Goal: Task Accomplishment & Management: Manage account settings

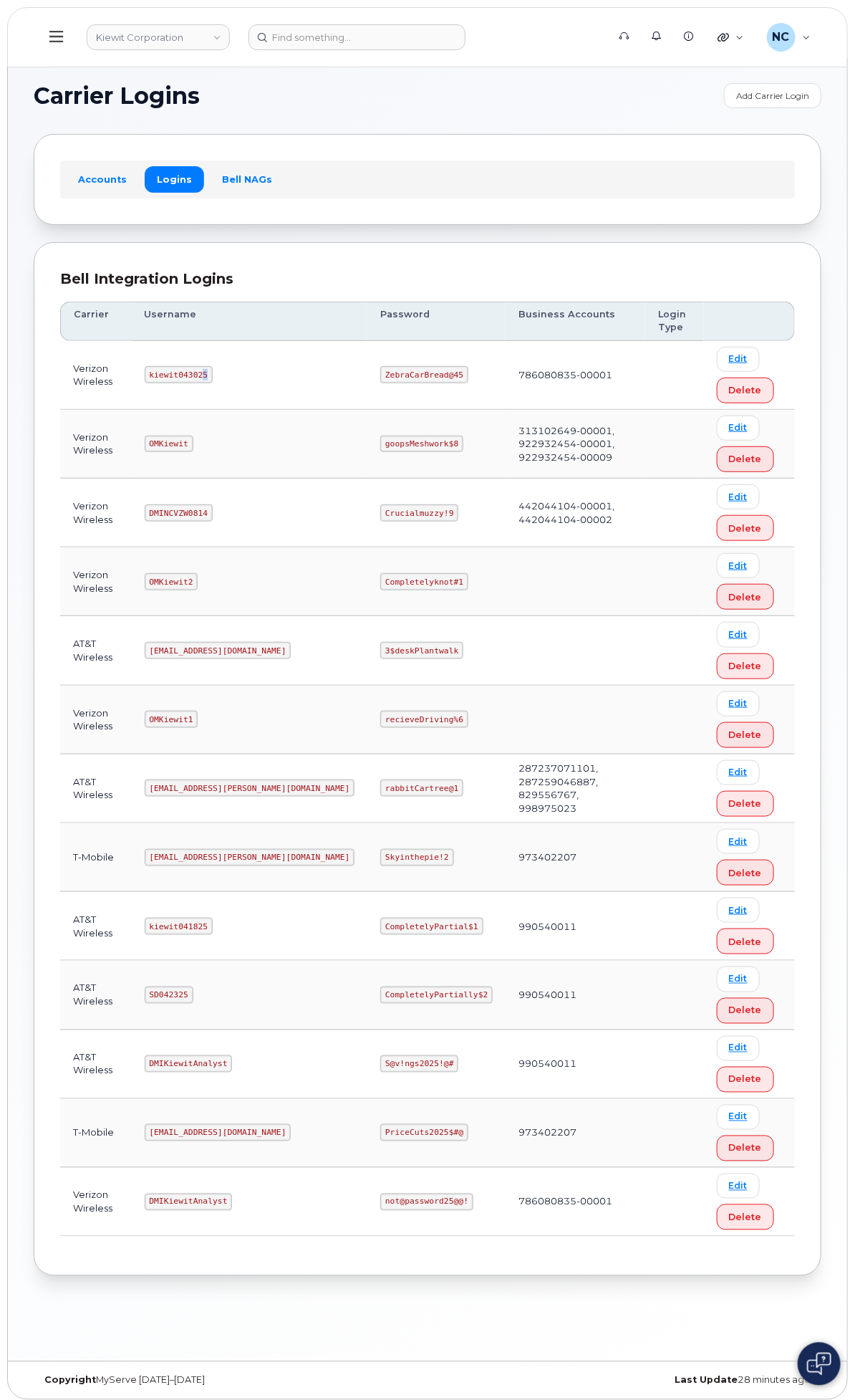
click at [213, 371] on code "kiewit043025" at bounding box center [178, 374] width 68 height 17
click at [368, 371] on td "kiewit043025" at bounding box center [250, 375] width 237 height 69
drag, startPoint x: 412, startPoint y: 374, endPoint x: 321, endPoint y: 370, distance: 91.1
click at [321, 370] on td "kiewit043025" at bounding box center [250, 375] width 237 height 69
copy code "kiewit043025"
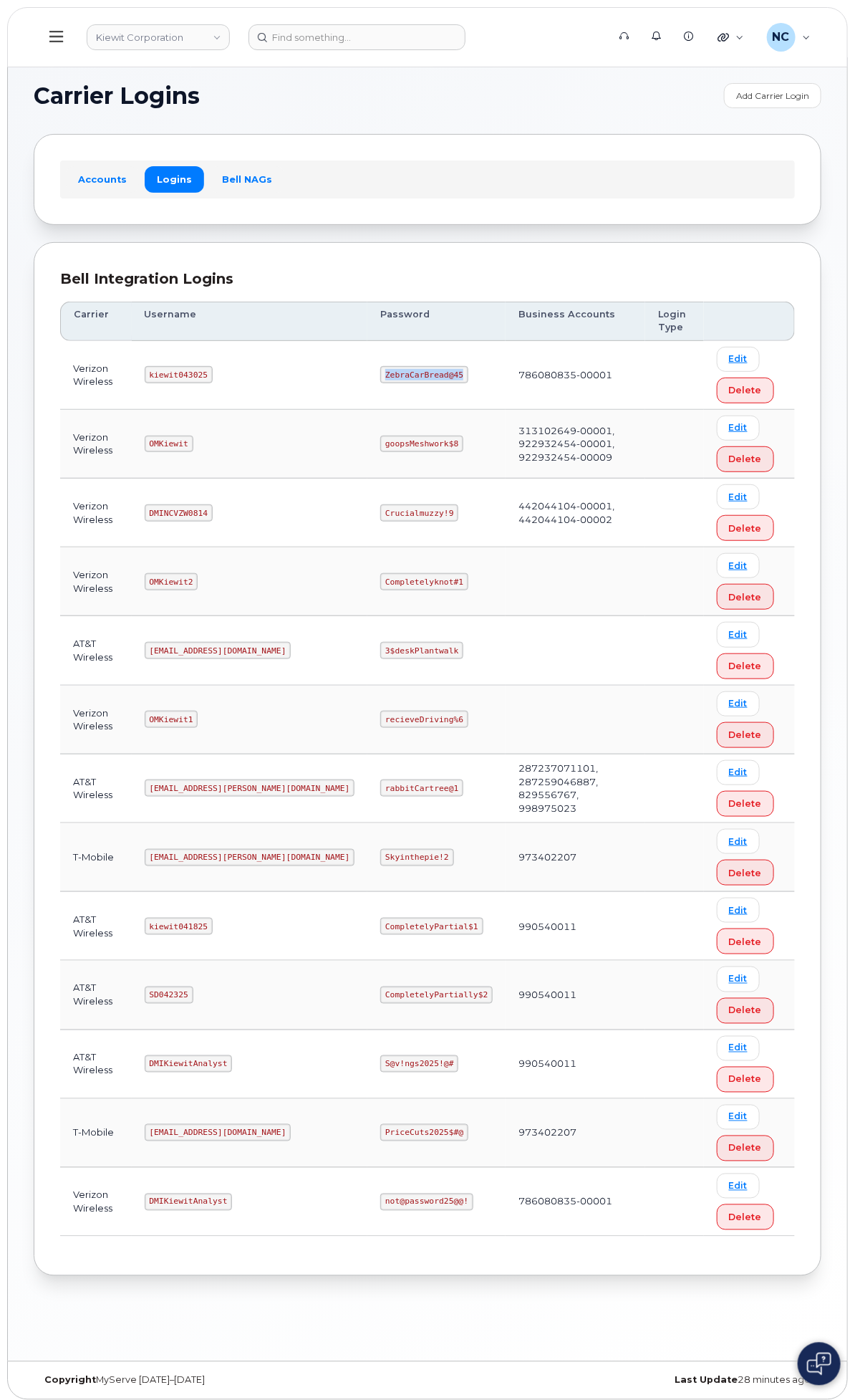
drag, startPoint x: 595, startPoint y: 373, endPoint x: 461, endPoint y: 361, distance: 134.5
click at [454, 410] on tr "Verizon Wireless kiewit043025 ZebraCarBread@45 786080835-00001 Edit Delete" at bounding box center [427, 445] width 735 height 69
copy tr "ZebraCarBread@45"
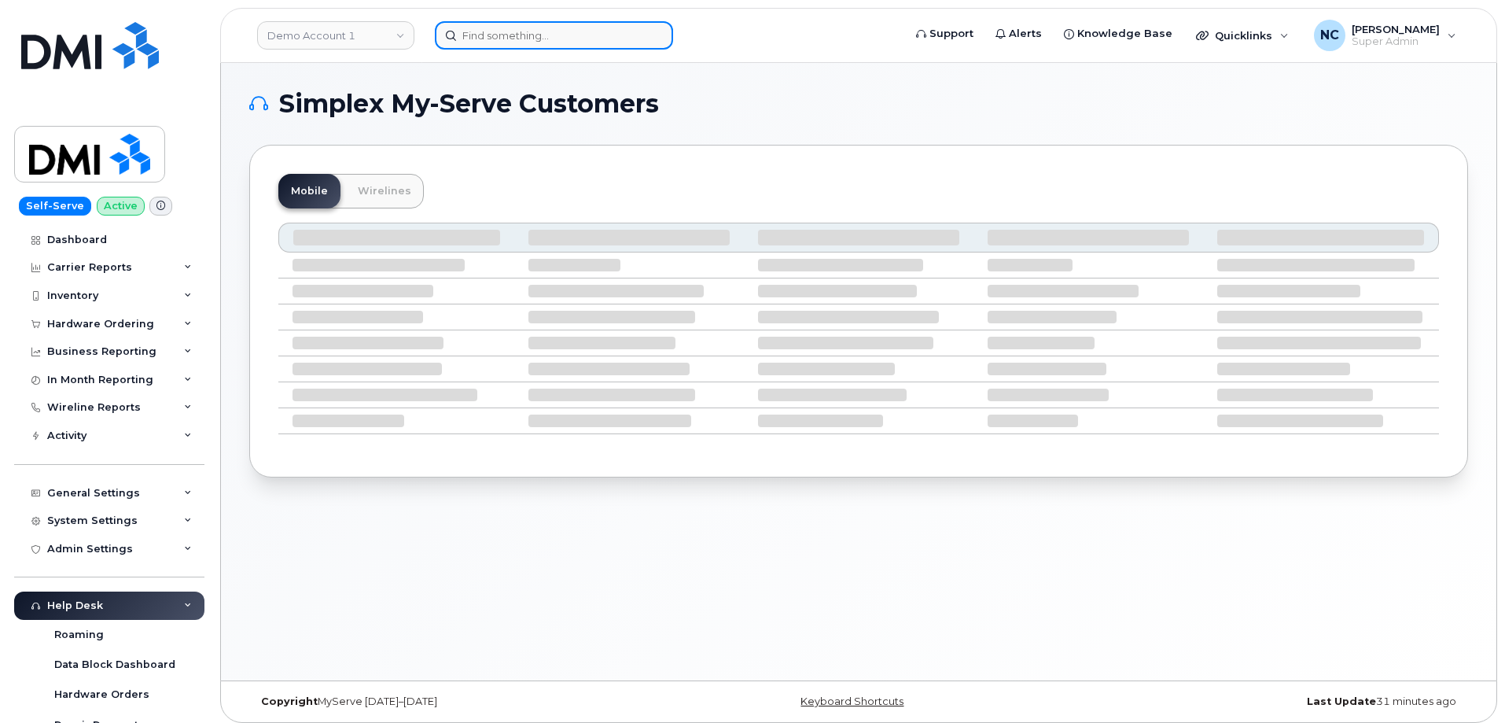
click at [465, 28] on input at bounding box center [554, 35] width 238 height 28
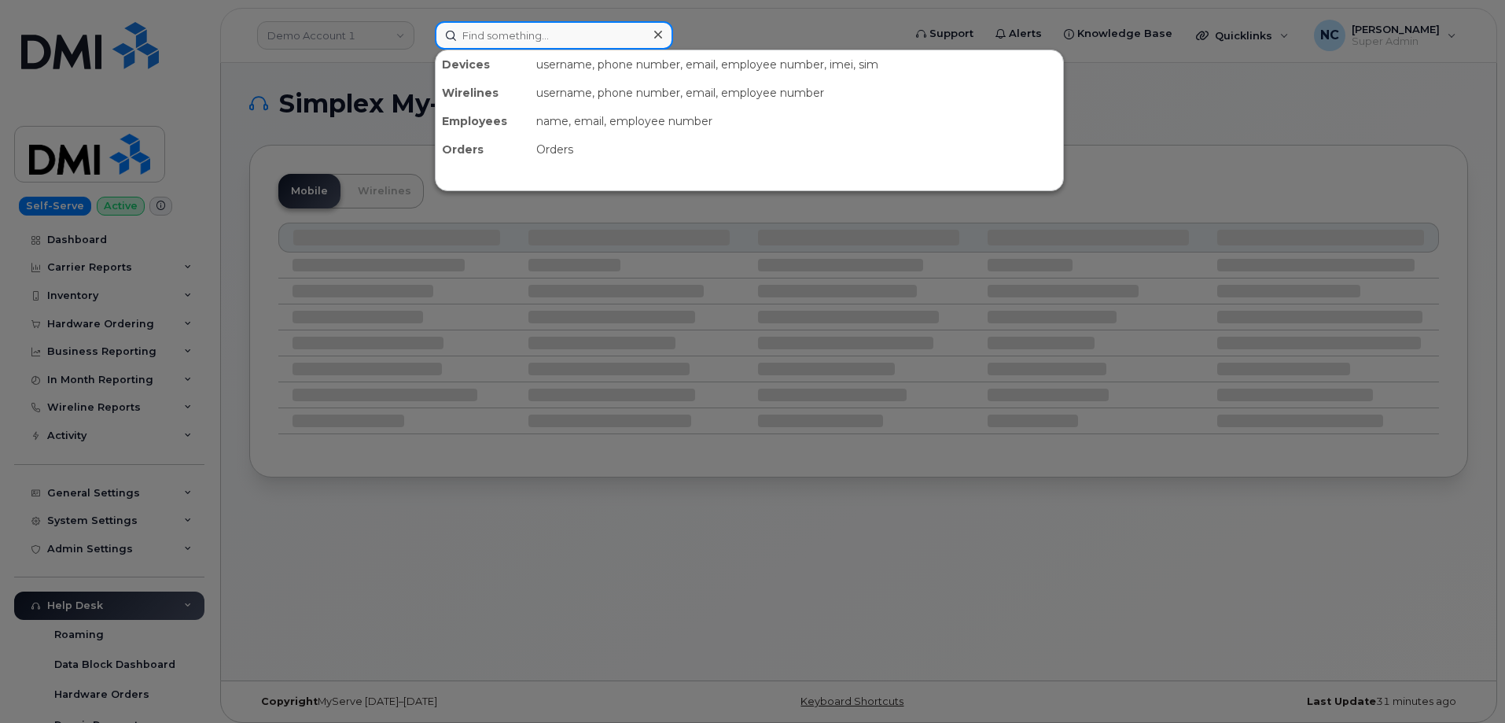
paste input "971-291-3560"
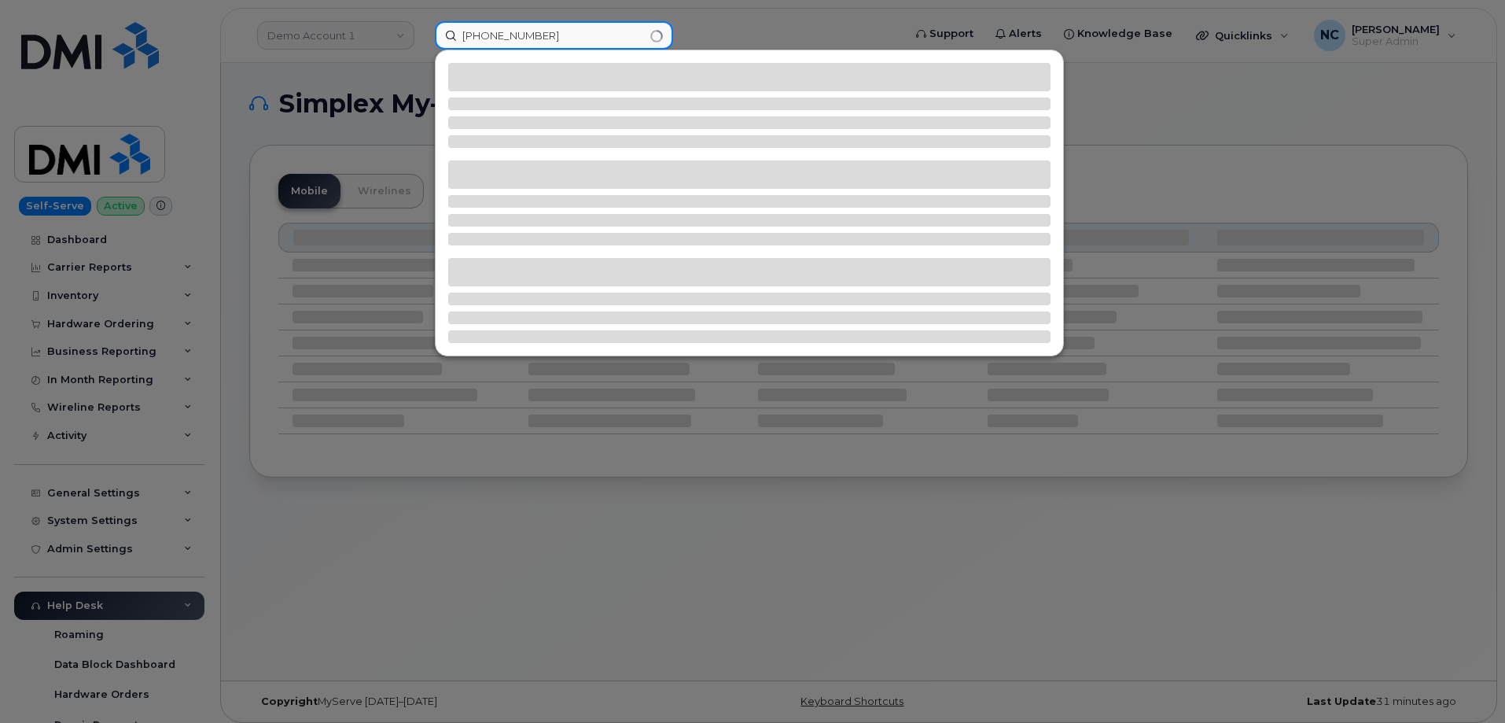
type input "971-291-3560"
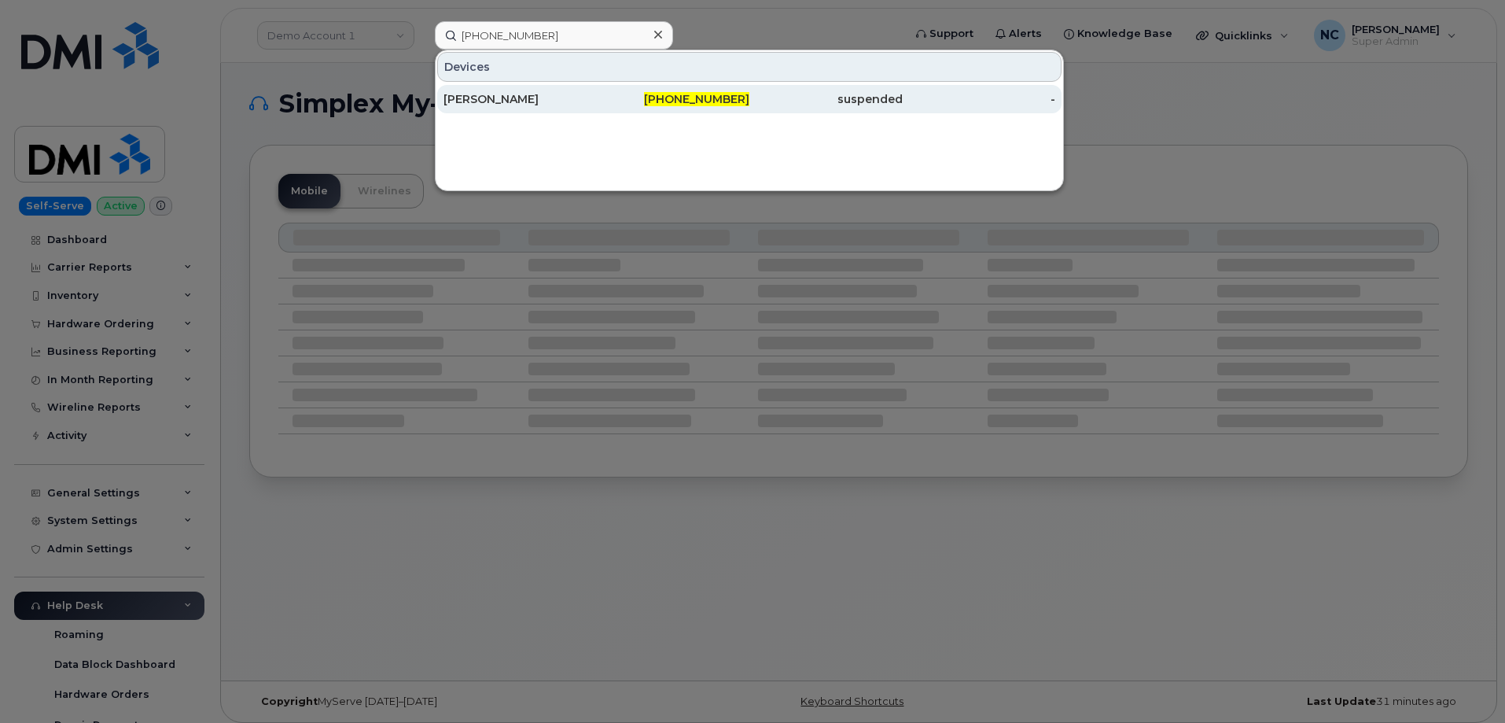
click at [596, 99] on link "Alexander Schultz 971-291-3560 suspended -" at bounding box center [749, 99] width 625 height 28
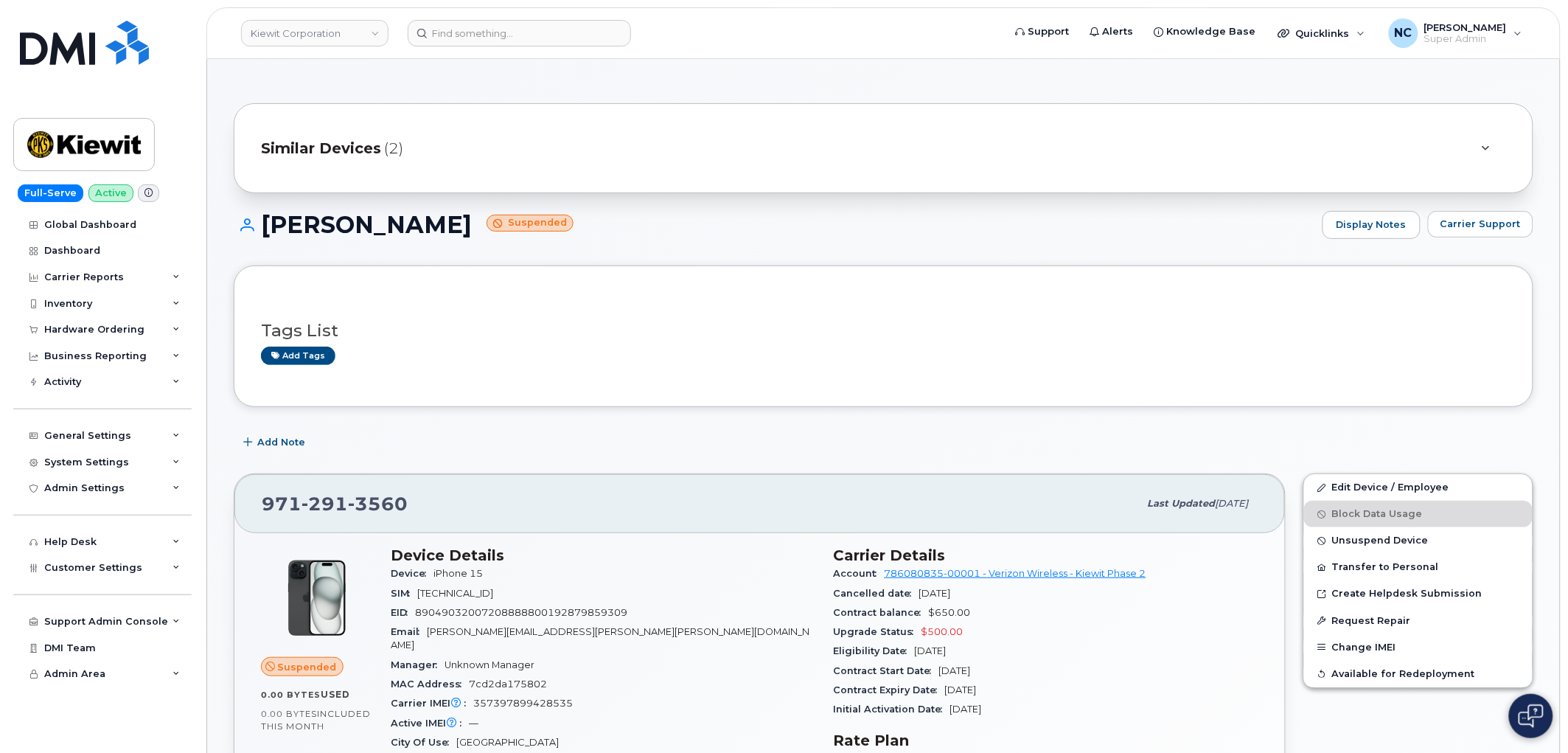
drag, startPoint x: 803, startPoint y: 320, endPoint x: 829, endPoint y: 372, distance: 58.1
drag, startPoint x: 829, startPoint y: 372, endPoint x: 669, endPoint y: 451, distance: 178.4
click at [669, 451] on div "Add Note" at bounding box center [883, 443] width 1300 height 26
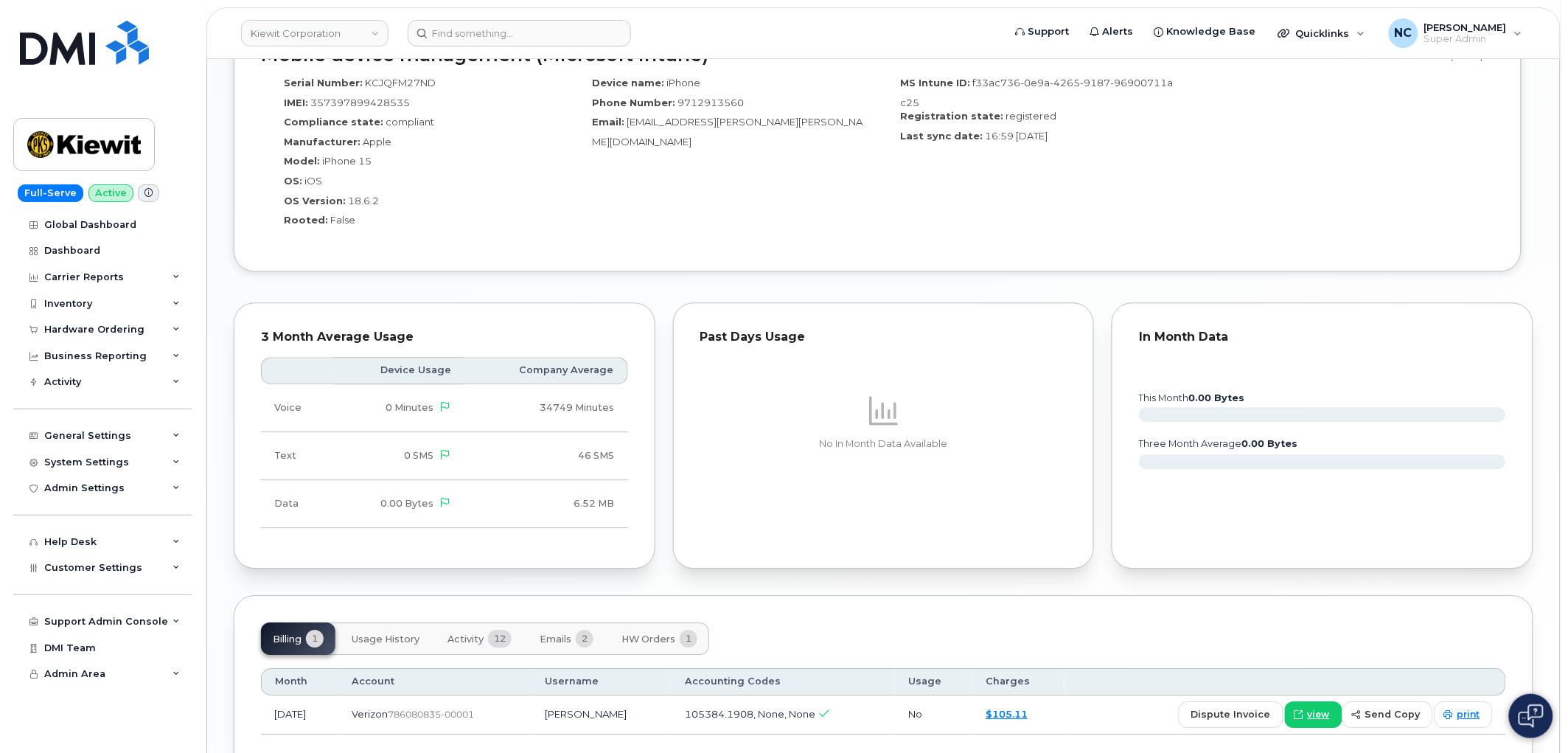
scroll to position [1305, 0]
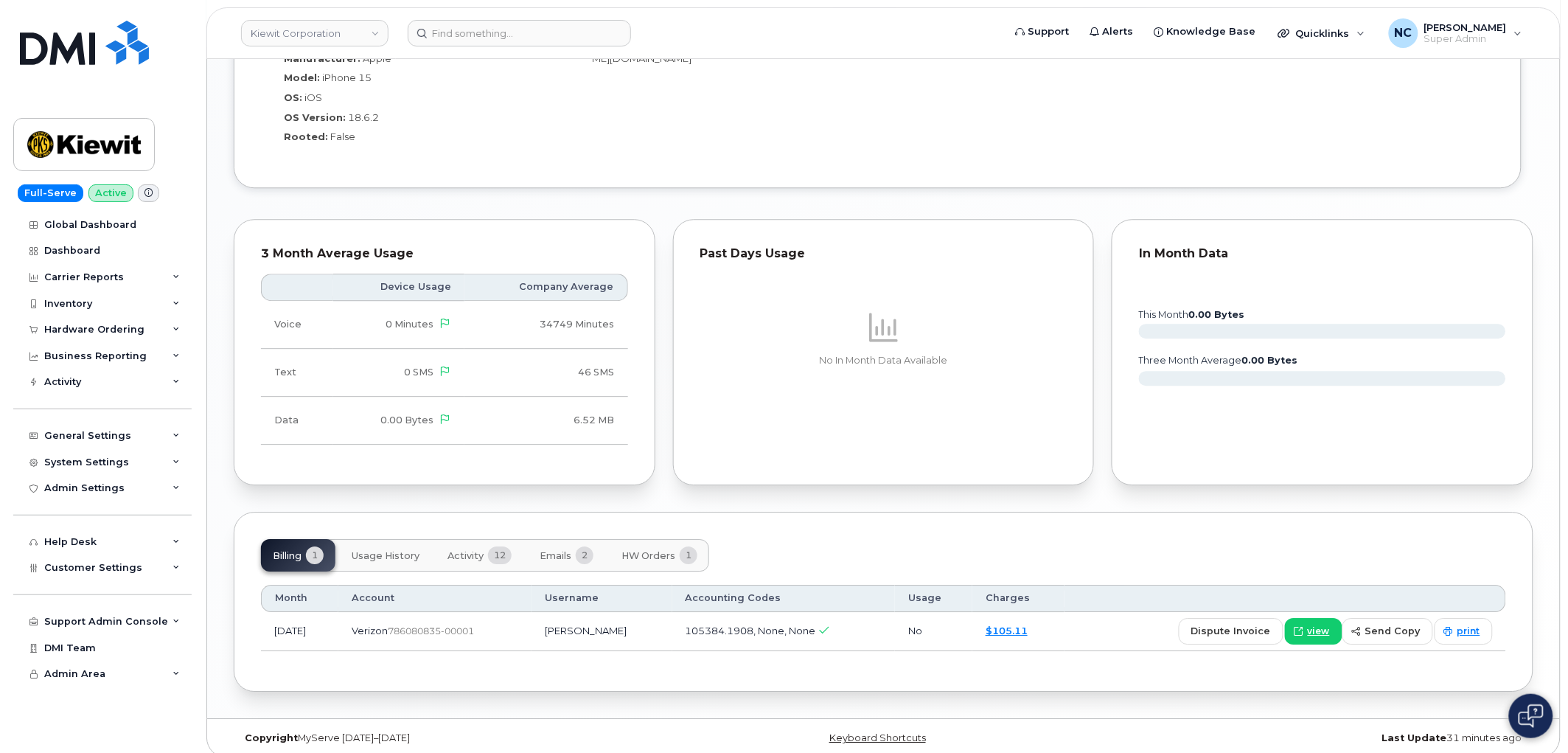
click at [467, 550] on button "Activity 12" at bounding box center [480, 555] width 88 height 33
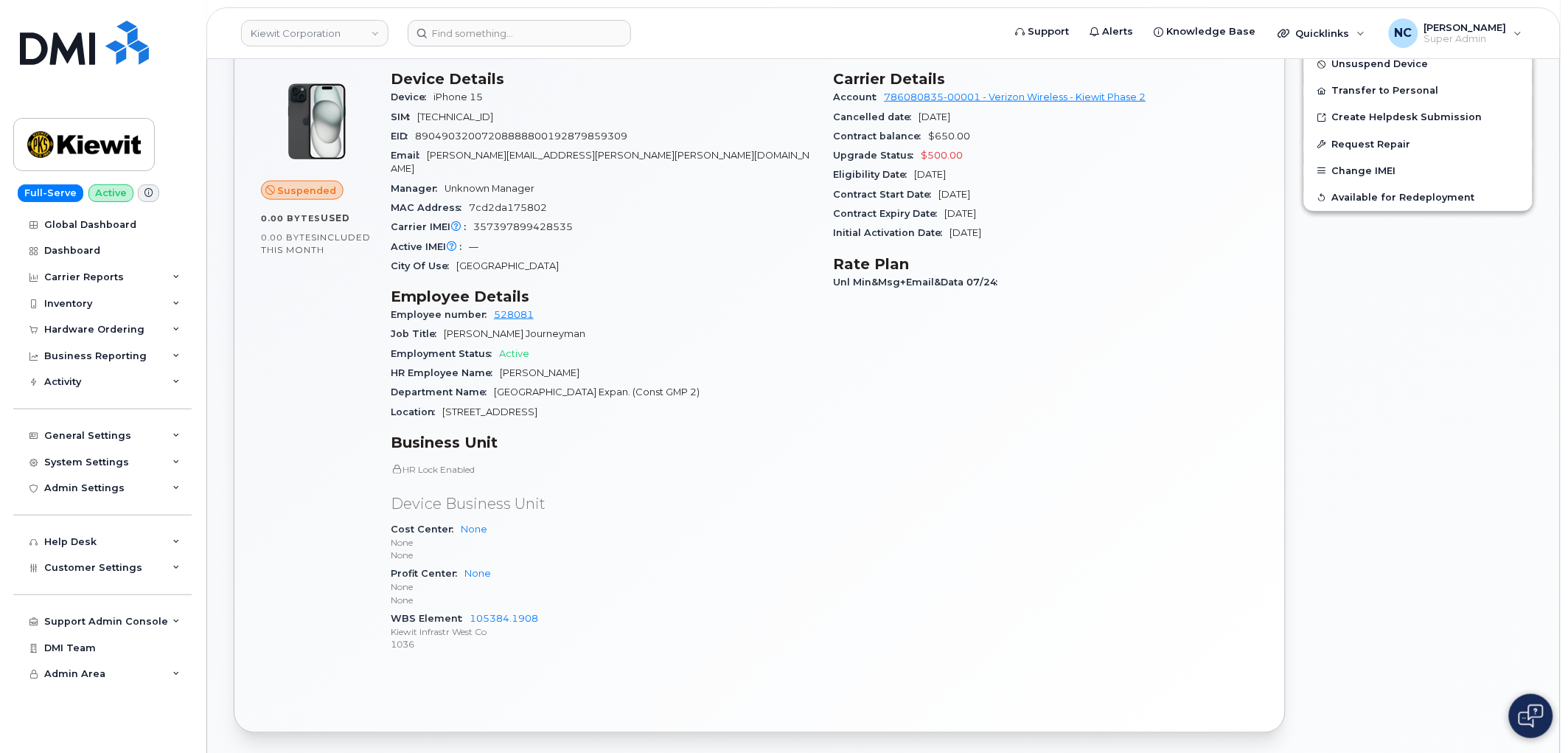
scroll to position [573, 0]
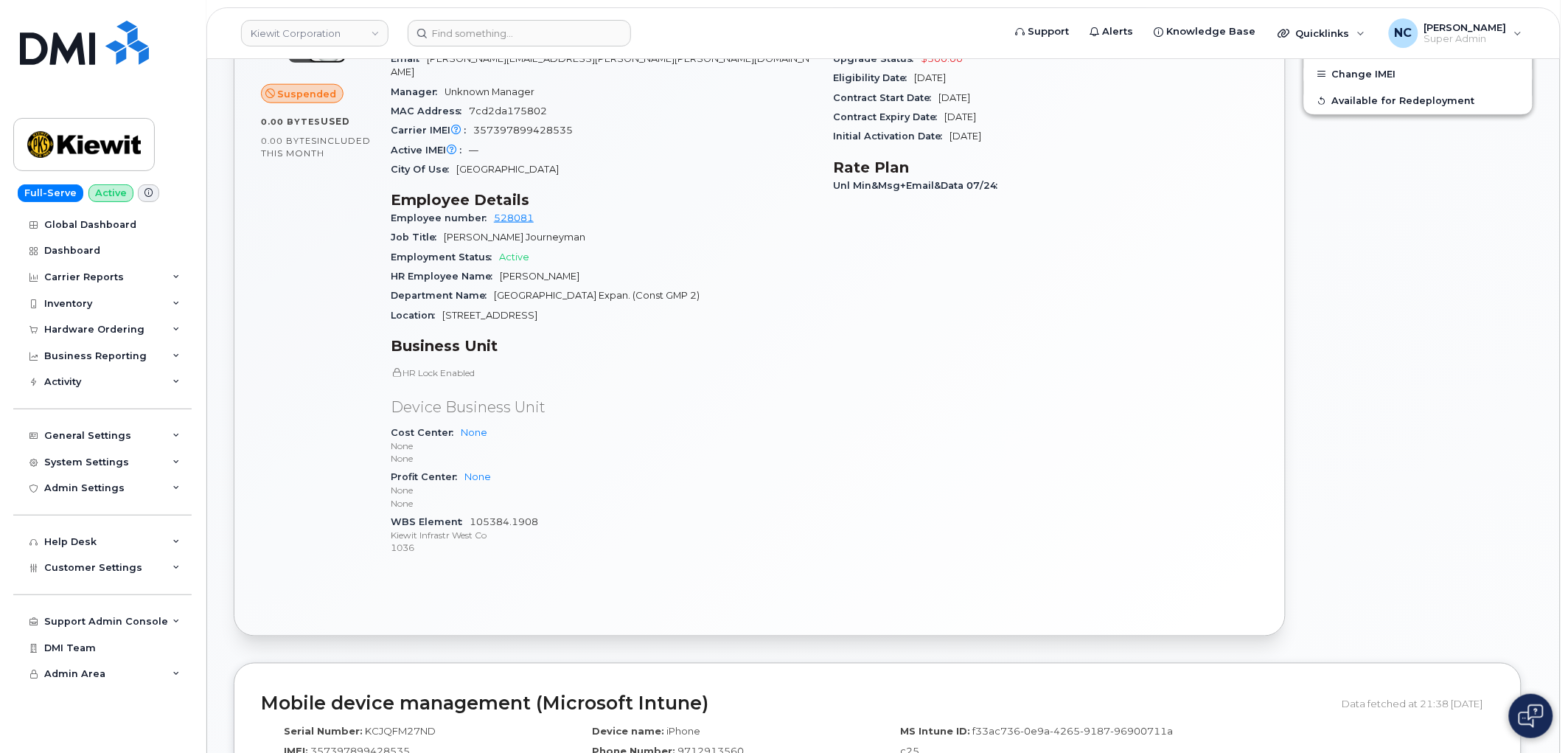
drag, startPoint x: 570, startPoint y: 518, endPoint x: 522, endPoint y: 507, distance: 49.2
click at [499, 515] on div "WBS Element 105384.1908 Kiewit Infrastr West Co 1036" at bounding box center [604, 535] width 426 height 45
click at [528, 517] on link "105384.1908" at bounding box center [503, 522] width 68 height 11
drag, startPoint x: 630, startPoint y: 544, endPoint x: 599, endPoint y: 523, distance: 37.4
click at [630, 544] on div "Device Details Device iPhone 15 SIM 89148000012212700823 EID 890490320072088888…" at bounding box center [603, 271] width 443 height 613
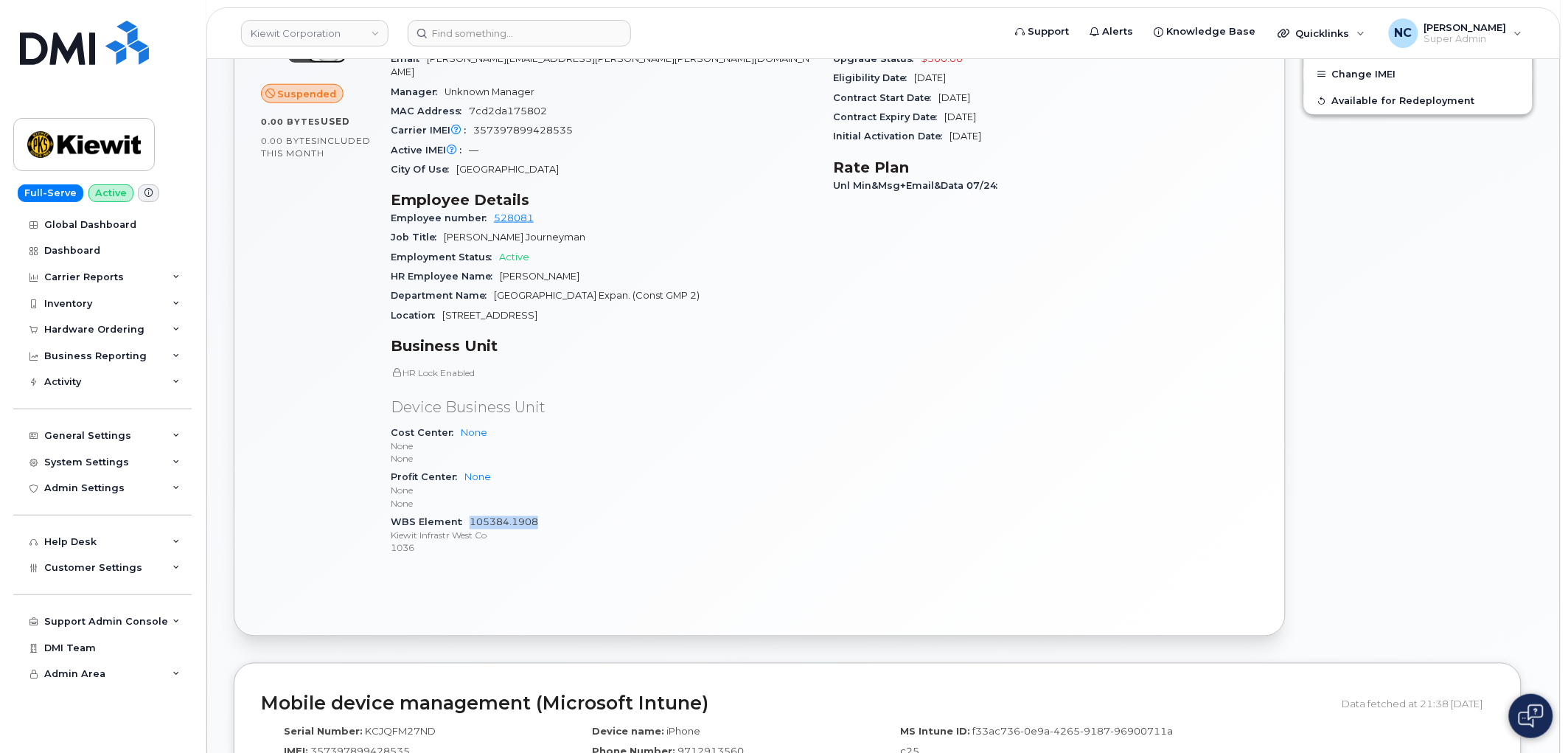
drag, startPoint x: 581, startPoint y: 513, endPoint x: 471, endPoint y: 511, distance: 110.0
click at [471, 513] on div "WBS Element 105384.1908 Kiewit Infrastr West Co 1036" at bounding box center [604, 535] width 426 height 45
copy link "105384.1908"
click at [129, 430] on div "General Settings" at bounding box center [102, 436] width 178 height 26
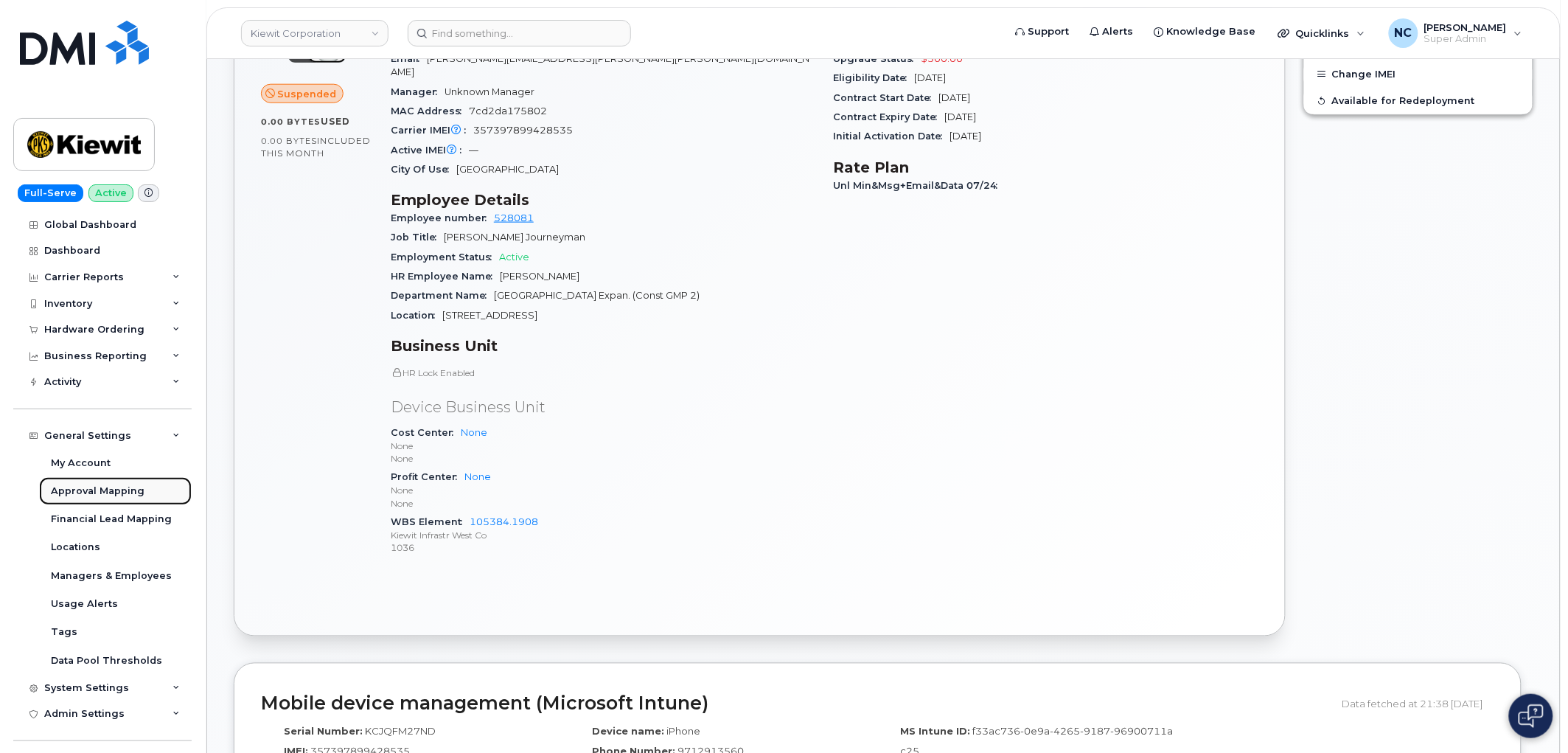
click at [118, 488] on div "Approval Mapping" at bounding box center [97, 491] width 94 height 13
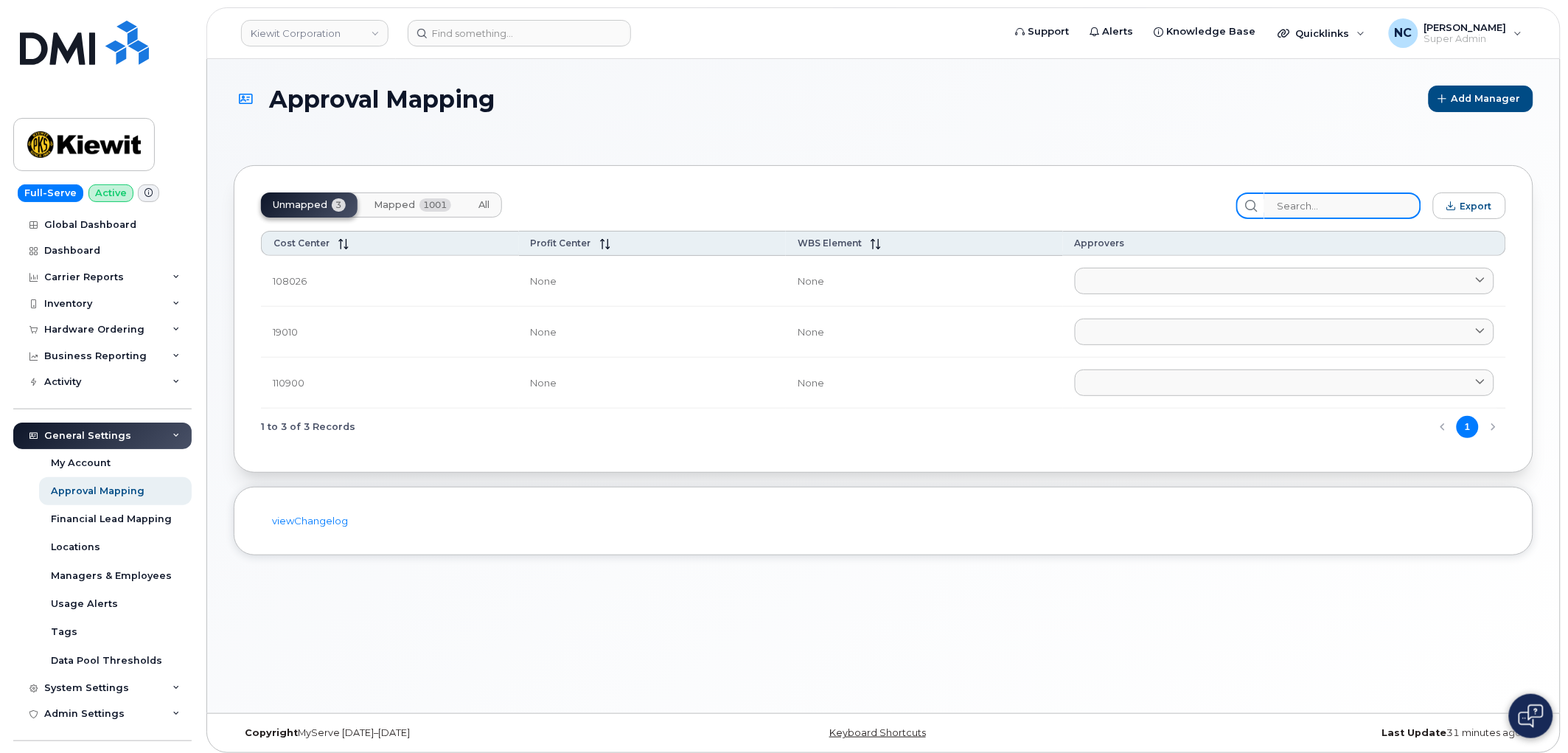
click at [1297, 198] on input "search" at bounding box center [1343, 205] width 157 height 26
paste input "105384.1908"
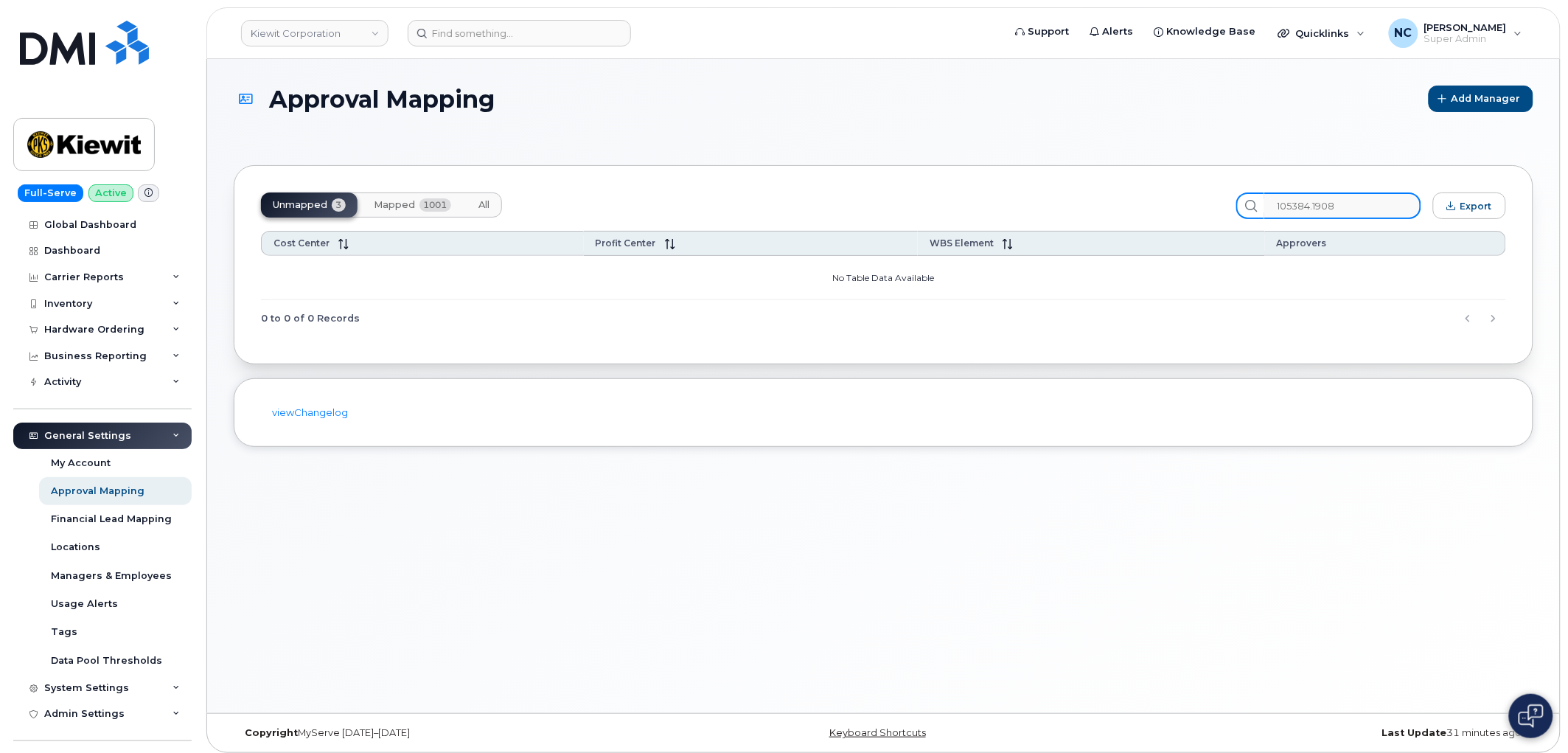
type input "105384.1908"
click at [427, 203] on span "1001" at bounding box center [436, 205] width 32 height 13
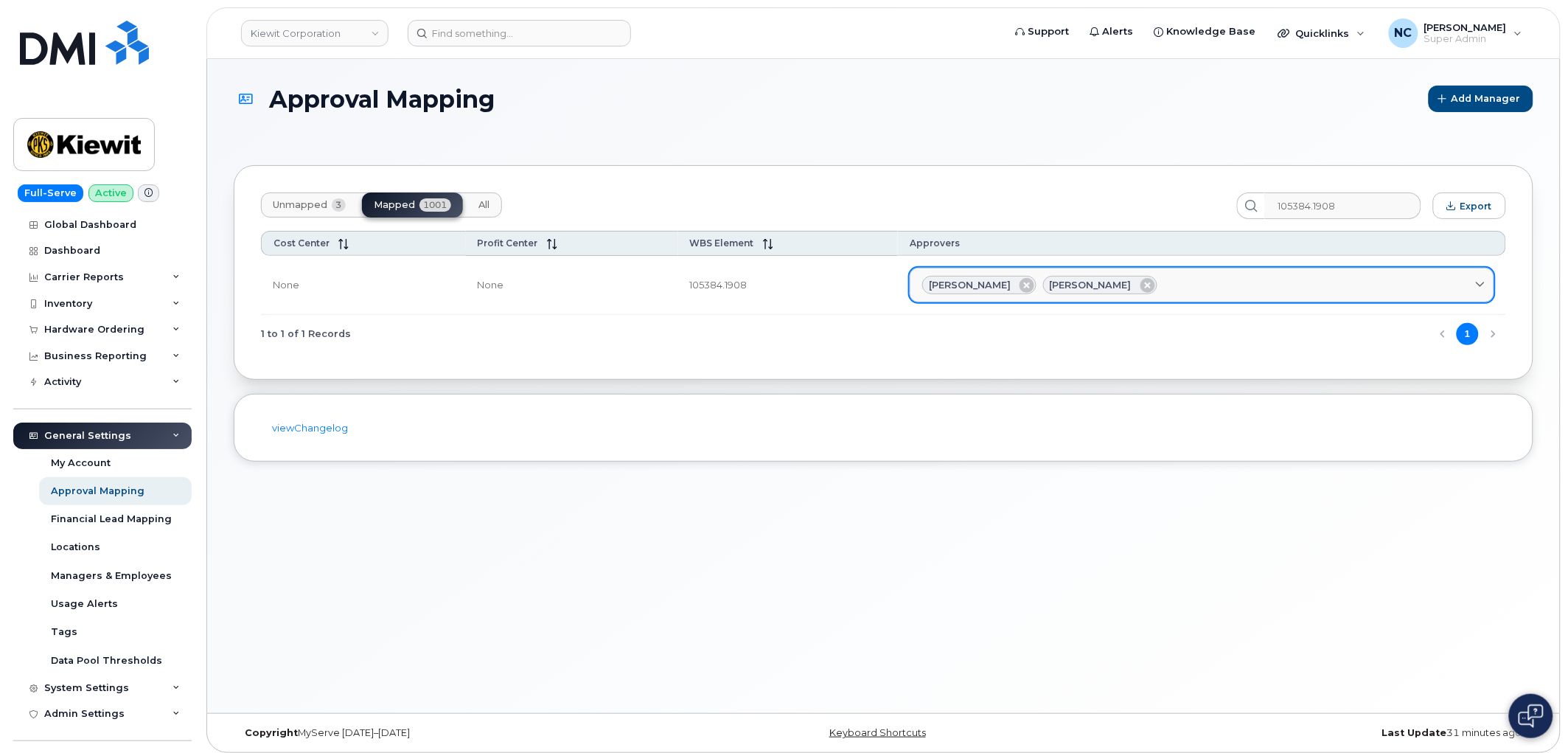
click at [1001, 279] on span "Brian Gardner" at bounding box center [969, 285] width 82 height 14
click at [996, 290] on span "Brian Gardner" at bounding box center [969, 285] width 82 height 14
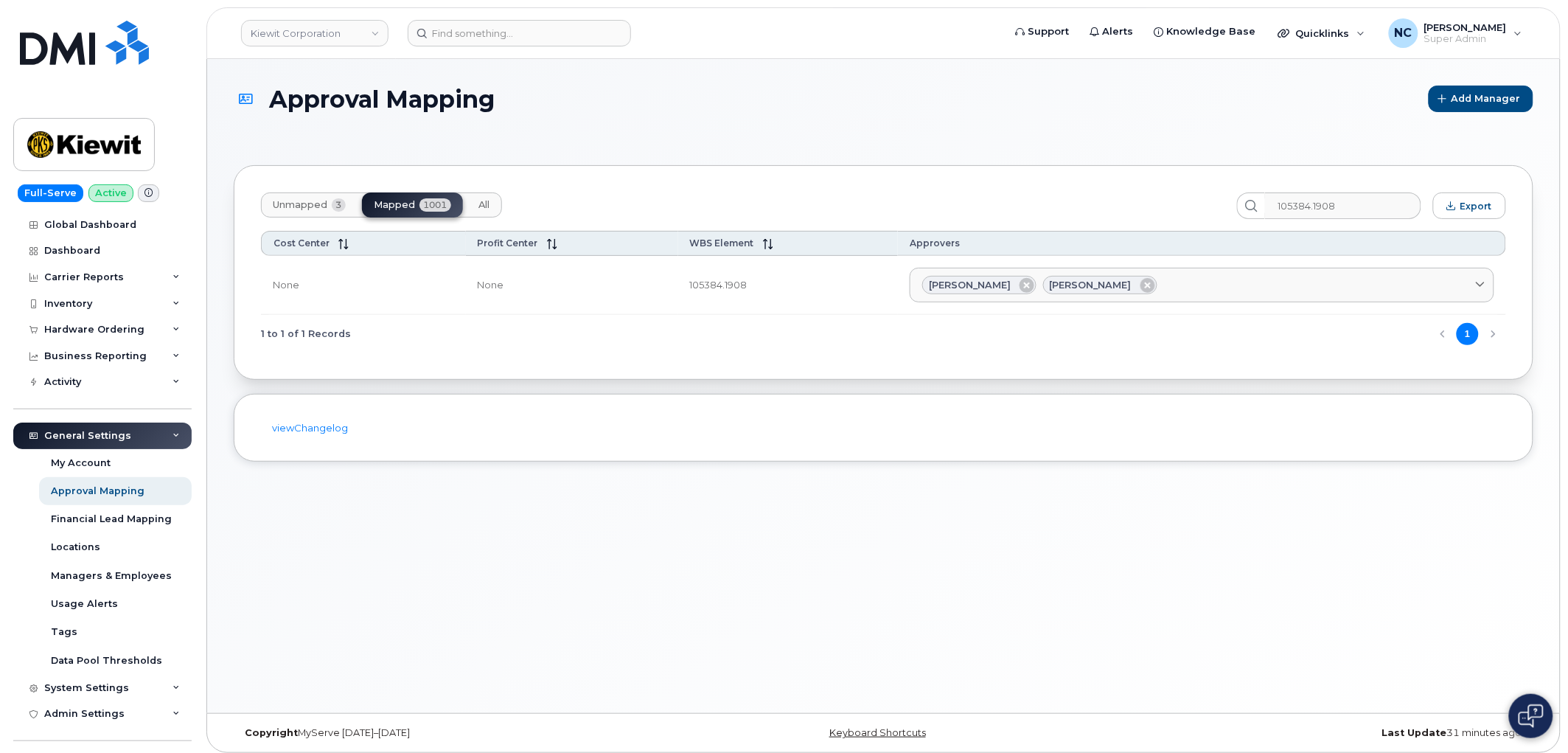
click at [591, 47] on header "Kiewit Corporation Support Alerts Knowledge Base Quicklinks Suspend / Cancel De…" at bounding box center [883, 33] width 1354 height 52
click at [591, 38] on input at bounding box center [519, 33] width 223 height 26
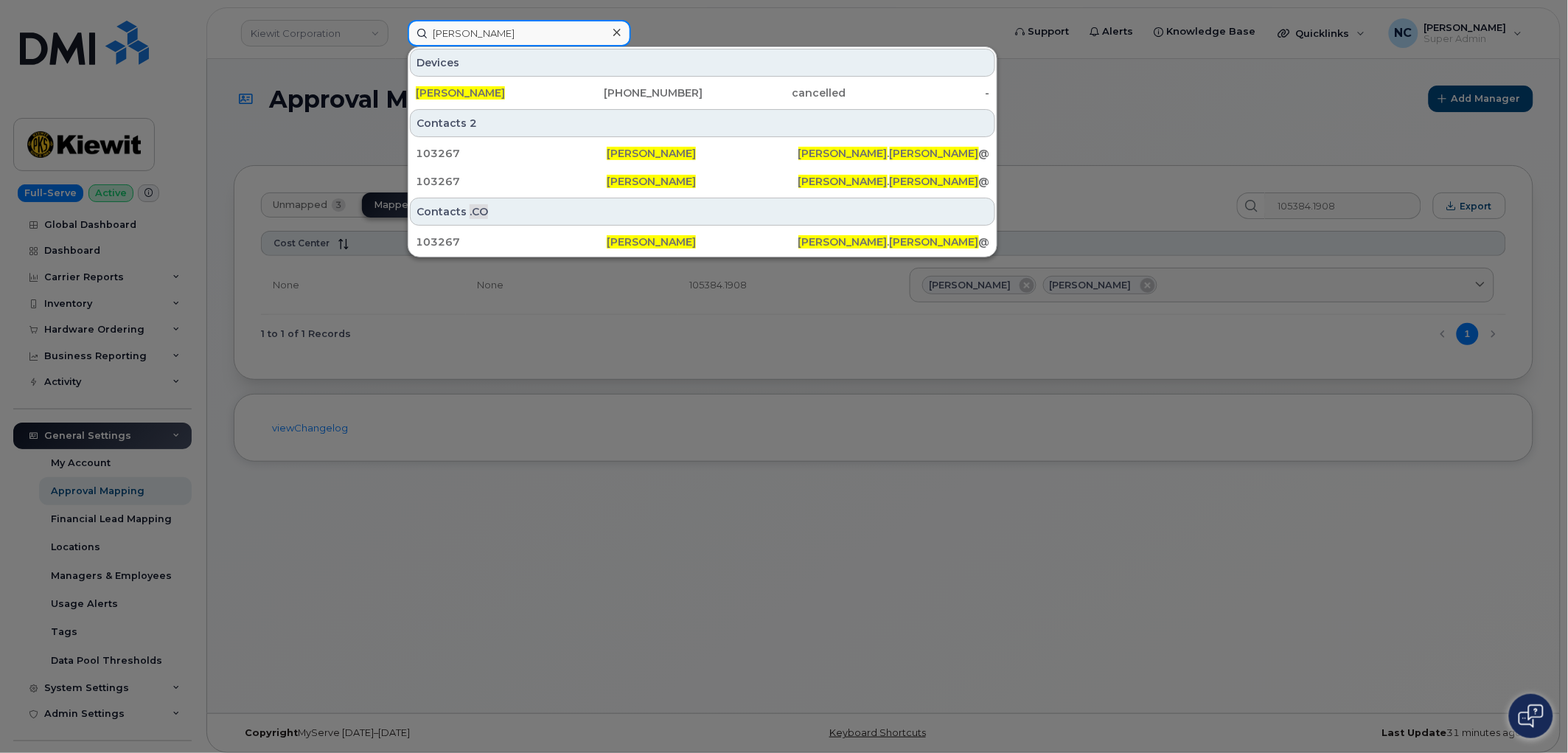
drag, startPoint x: 531, startPoint y: 31, endPoint x: 271, endPoint y: 11, distance: 260.8
click at [396, 20] on div "brian gardner Devices Brian Gardner 506-650-0065 cancelled - Contacts 2 103267 …" at bounding box center [700, 33] width 609 height 26
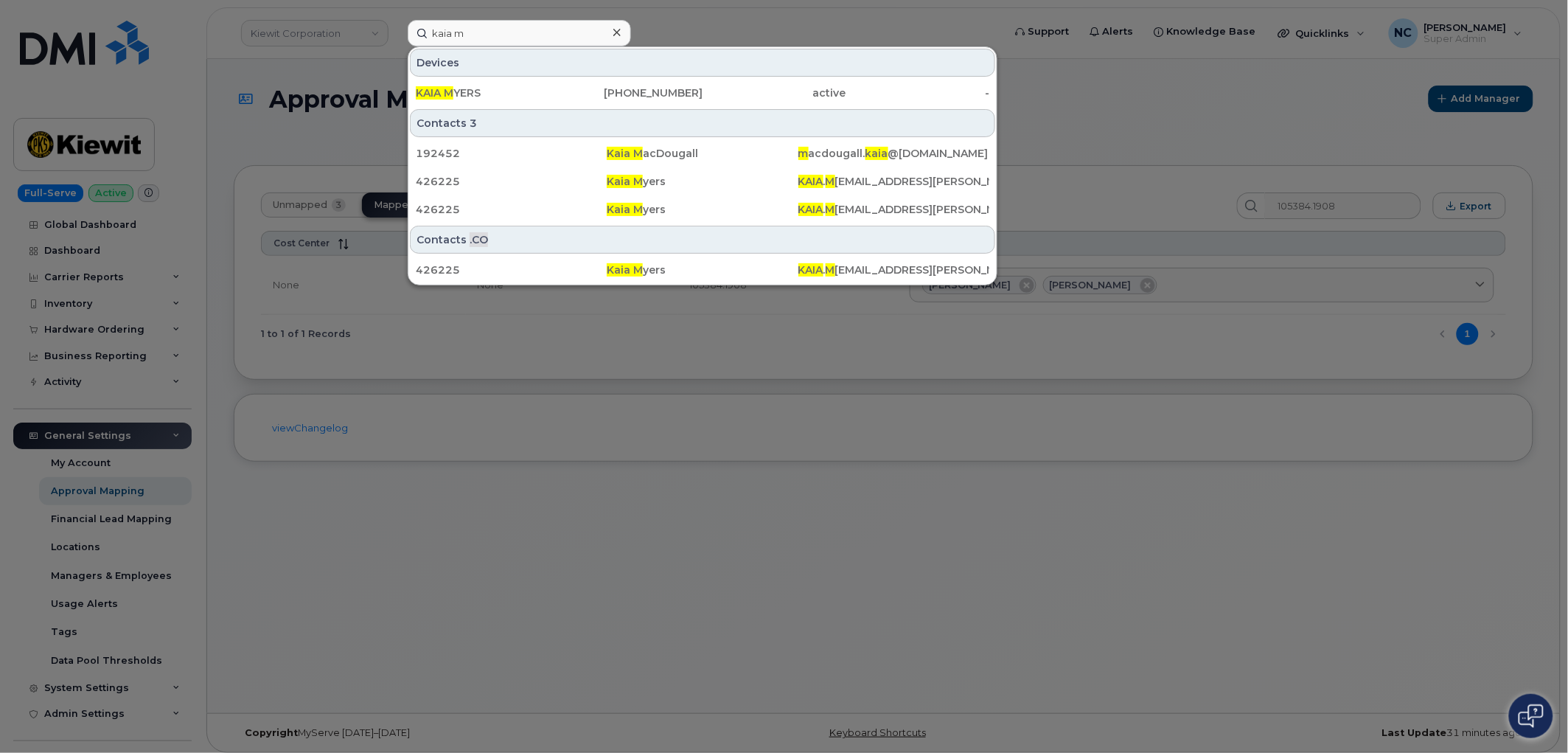
click at [583, 62] on div "Devices" at bounding box center [702, 63] width 586 height 28
drag, startPoint x: 558, startPoint y: 17, endPoint x: 529, endPoint y: 27, distance: 30.7
click at [529, 27] on div "kaia m Devices KAIA M YERS 707-416-9022 active - Contacts 3 192452 Kaia M acDou…" at bounding box center [700, 33] width 609 height 26
drag, startPoint x: 529, startPoint y: 27, endPoint x: 312, endPoint y: 19, distance: 217.1
click at [396, 27] on div "kaia m Devices KAIA M YERS 707-416-9022 active - Contacts 3 192452 Kaia M acDou…" at bounding box center [700, 33] width 609 height 26
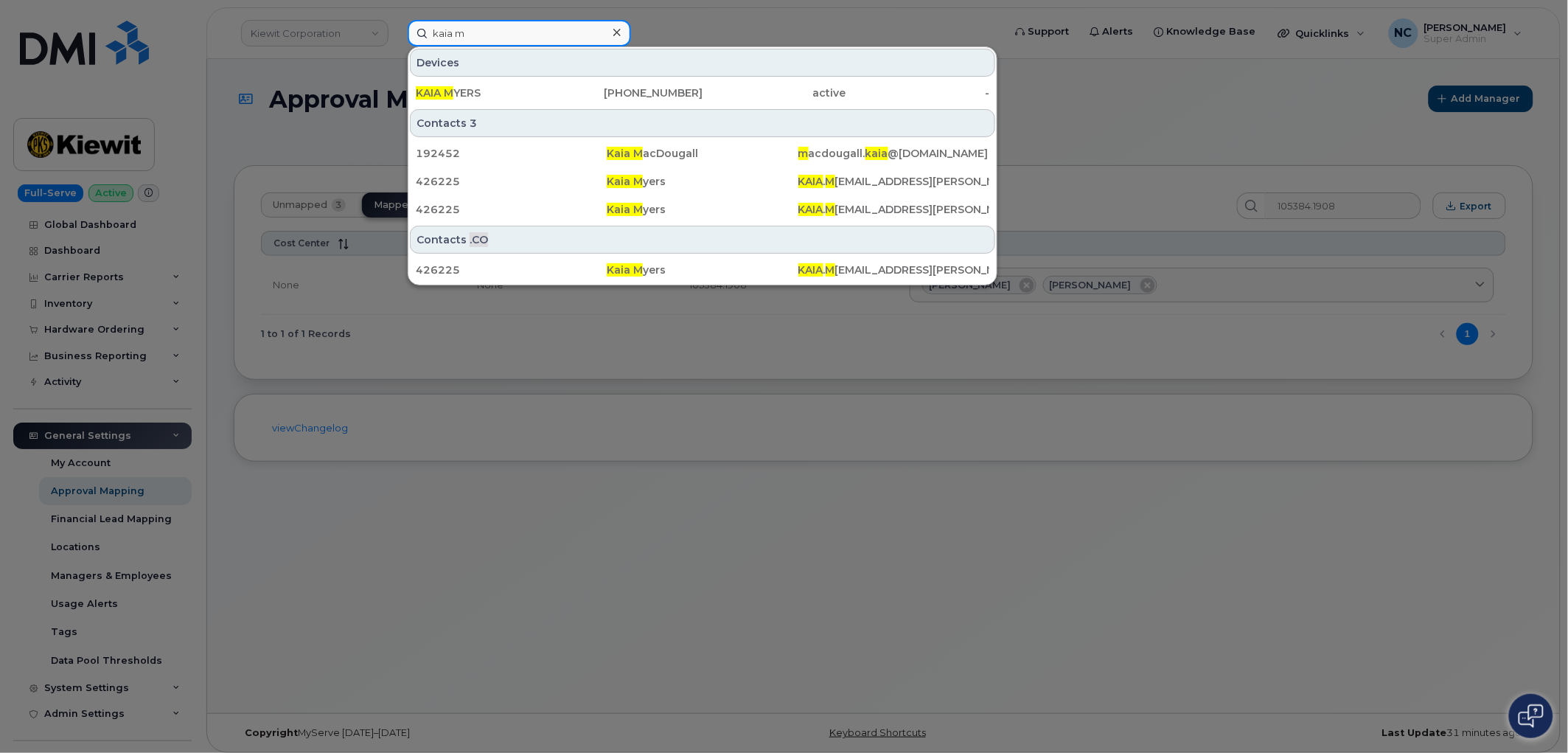
paste input "587-437-0857"
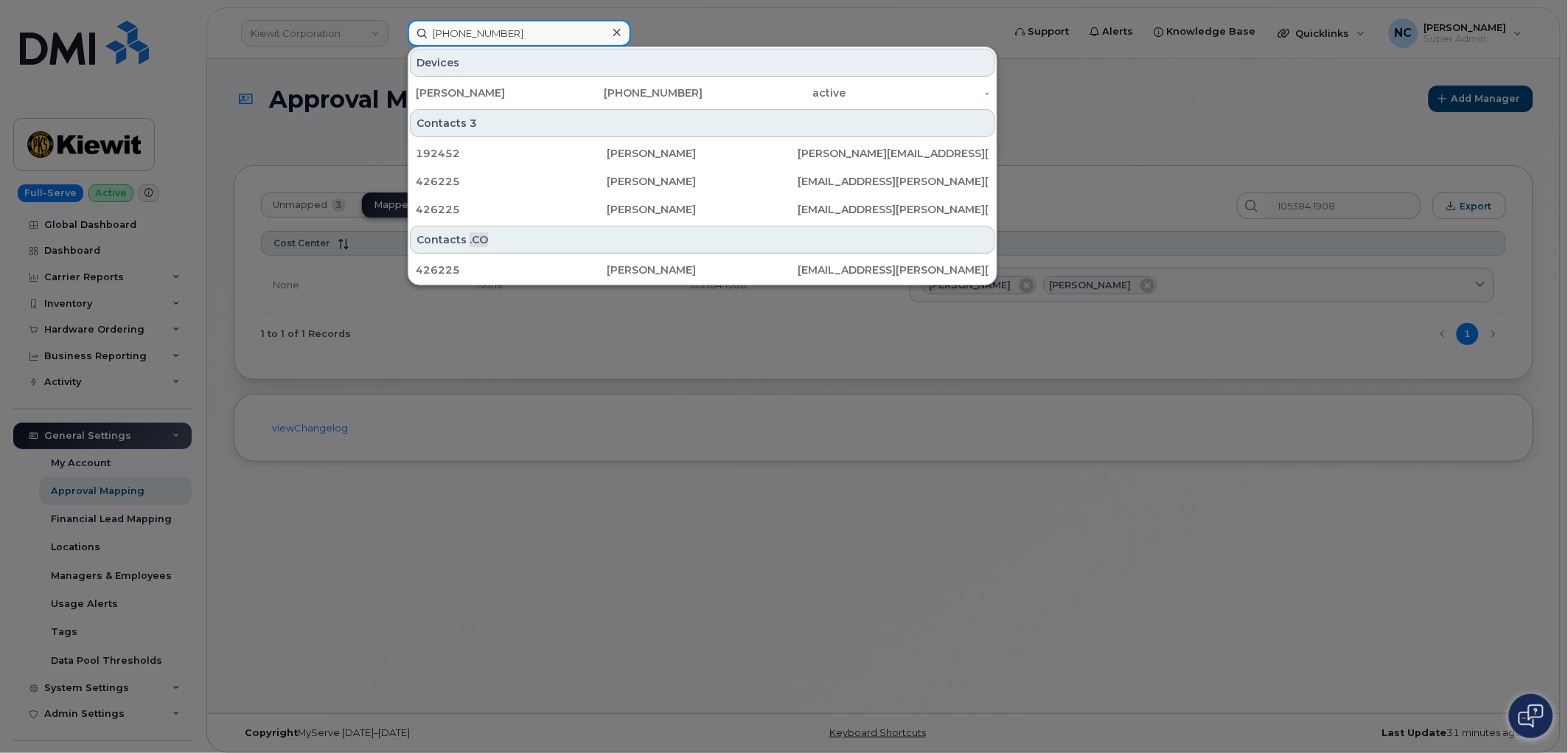
type input "587-437-0857"
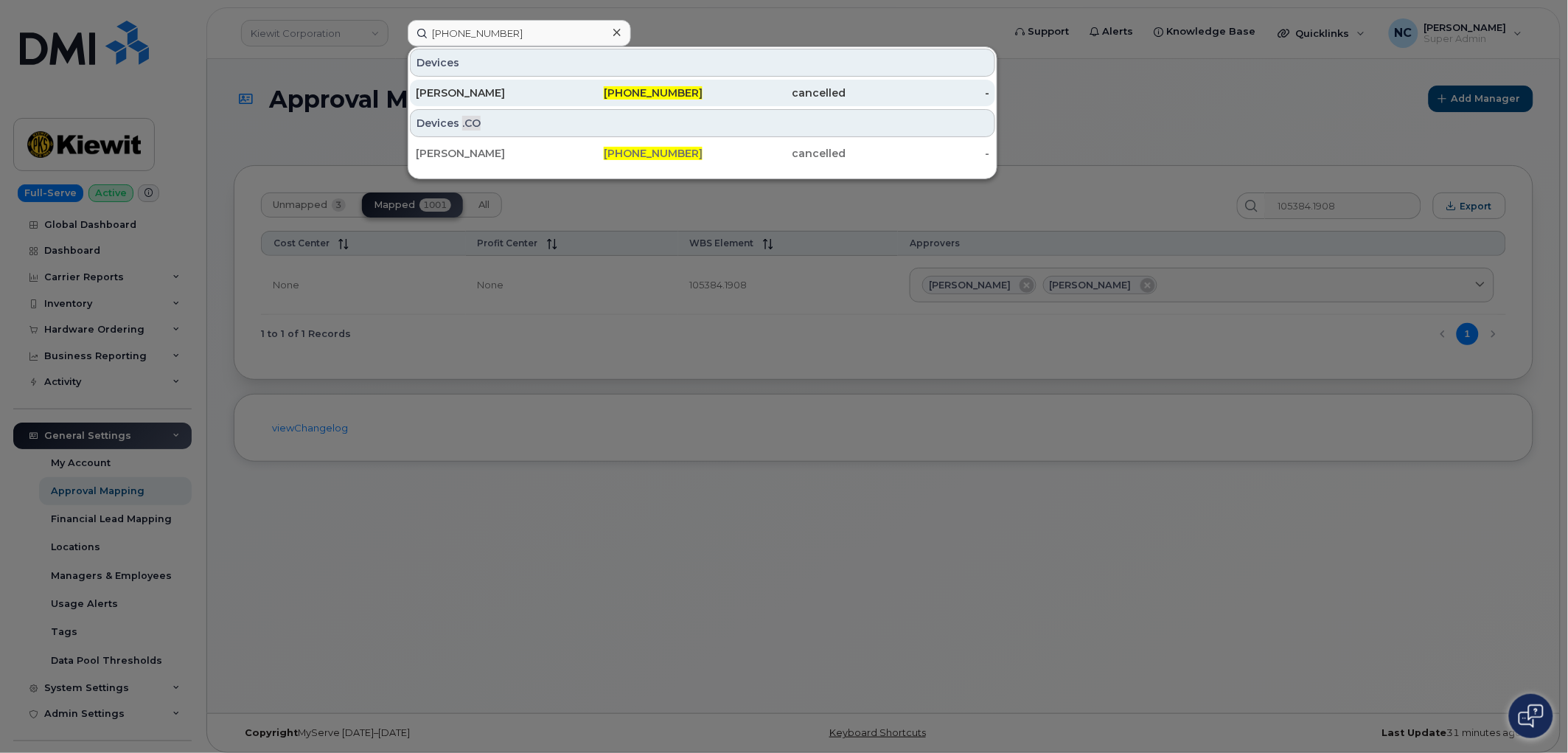
click at [593, 98] on div "587-437-0857" at bounding box center [631, 93] width 143 height 15
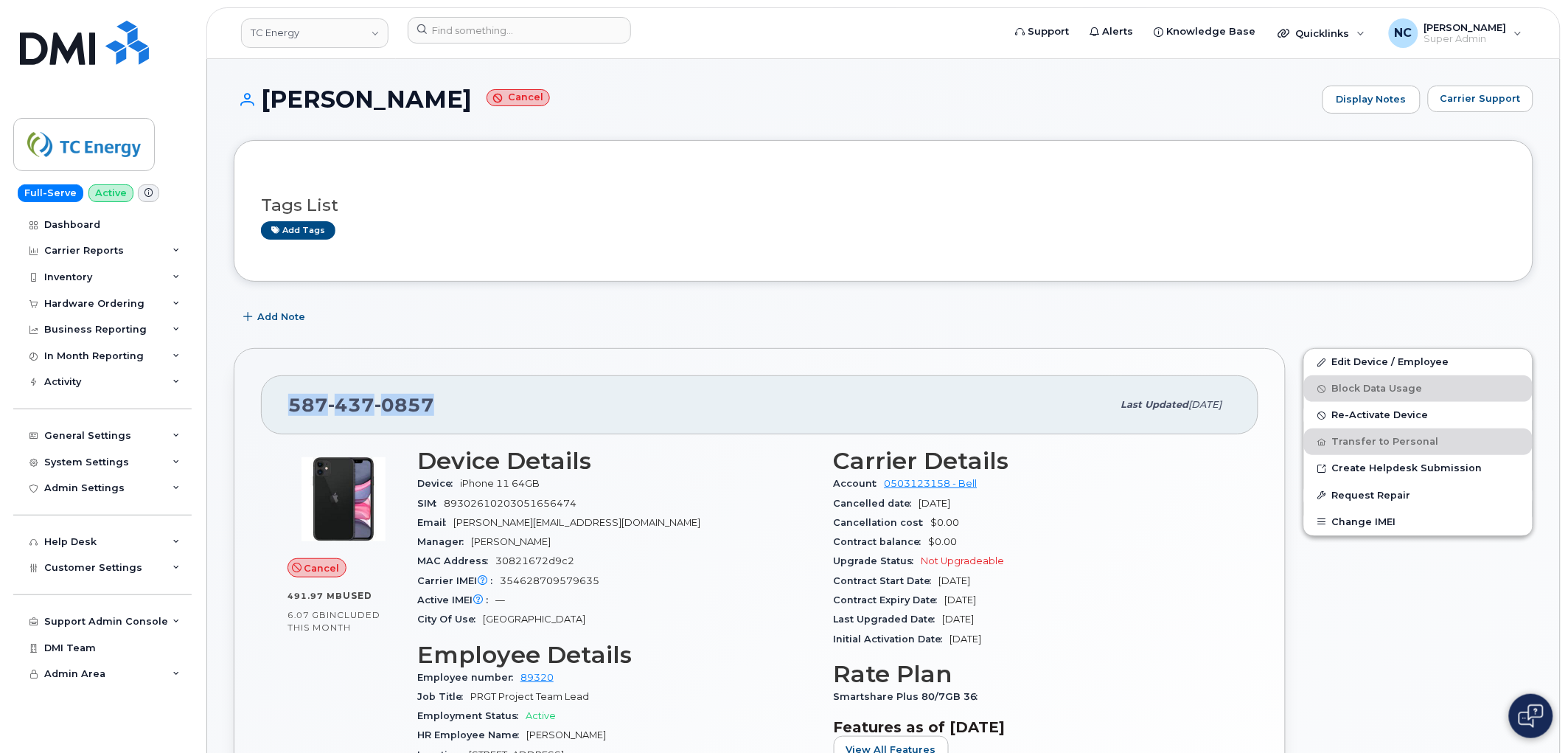
drag, startPoint x: 441, startPoint y: 409, endPoint x: 290, endPoint y: 371, distance: 155.7
click at [281, 384] on div "587 437 0857 Last updated Aug 25, 2025" at bounding box center [759, 404] width 997 height 59
drag, startPoint x: 548, startPoint y: 477, endPoint x: 410, endPoint y: 253, distance: 263.1
click at [461, 489] on div "Device iPhone 11 64GB" at bounding box center [617, 484] width 399 height 19
click at [585, 562] on div "MAC Address 30821672d9c2" at bounding box center [617, 561] width 399 height 19
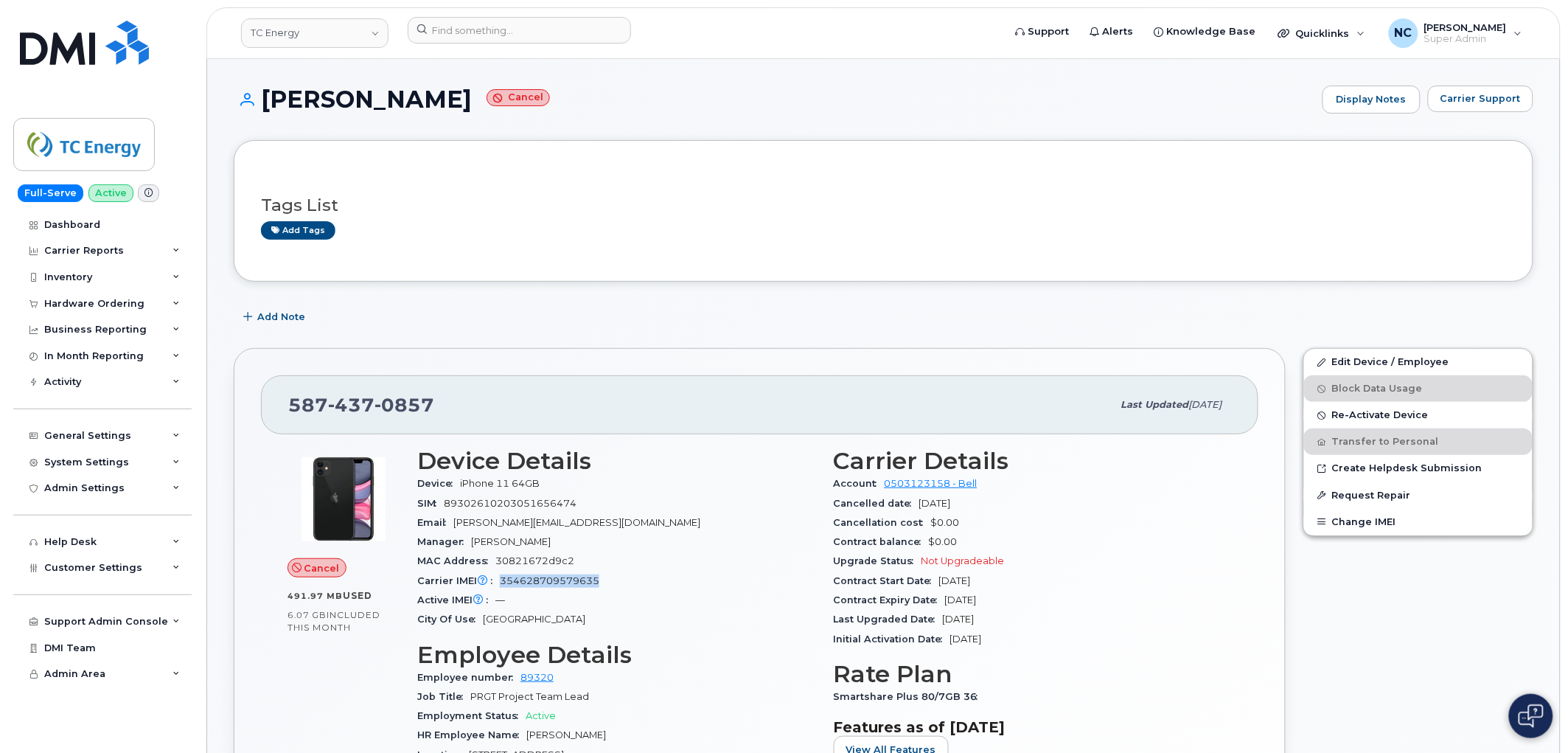
drag, startPoint x: 608, startPoint y: 577, endPoint x: 495, endPoint y: 578, distance: 113.0
click at [495, 578] on div "Carrier IMEI Carrier IMEI is reported during the last billing cycle or change o…" at bounding box center [617, 581] width 399 height 19
copy span "354628709579635"
click at [1412, 85] on link "Display Notes" at bounding box center [1370, 99] width 99 height 29
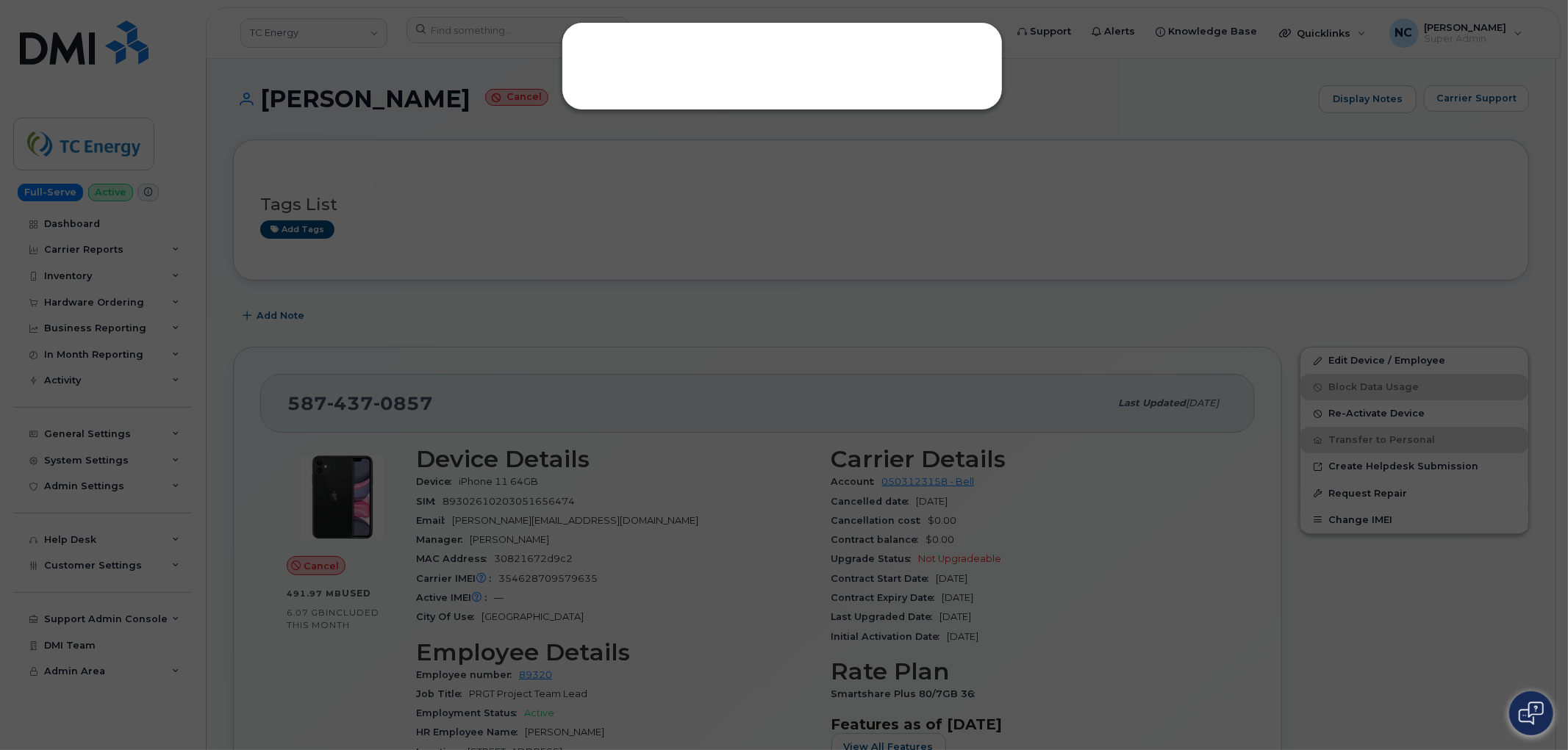
click at [976, 146] on div at bounding box center [784, 375] width 1568 height 750
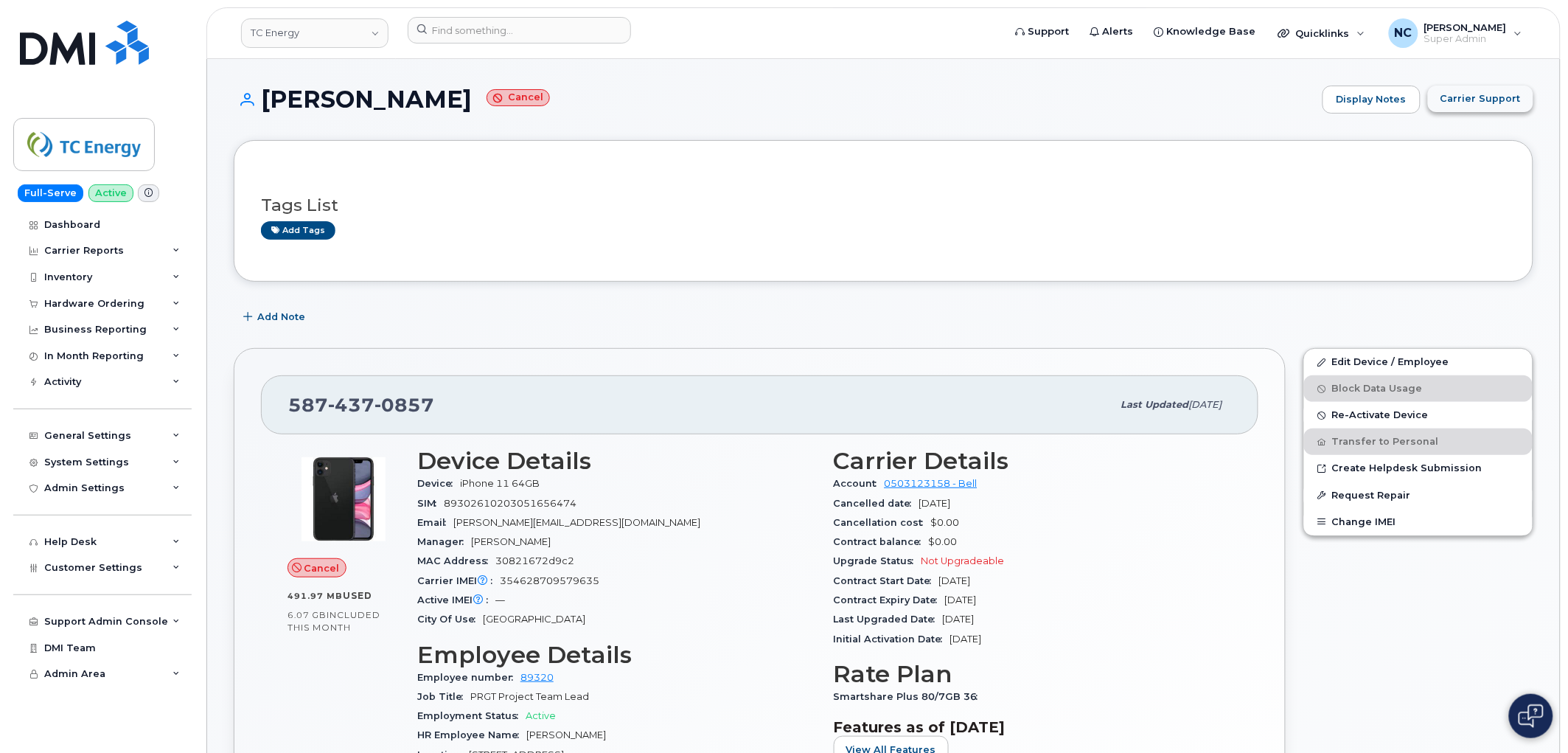
click at [1453, 92] on span "Carrier Support" at bounding box center [1481, 98] width 81 height 14
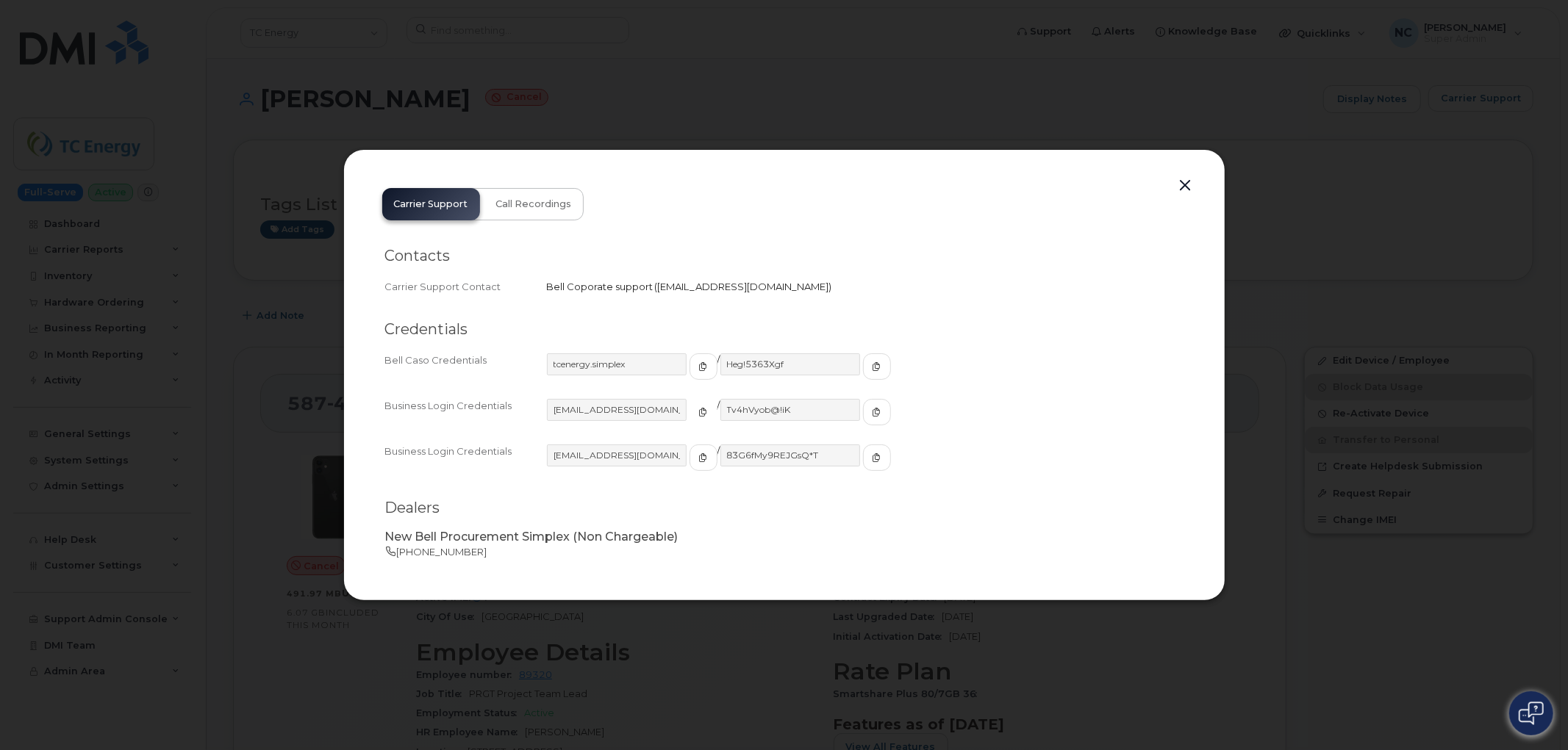
drag, startPoint x: 672, startPoint y: 404, endPoint x: 294, endPoint y: 358, distance: 380.8
click at [657, 408] on div "tcenergy@myserve.ca" at bounding box center [632, 412] width 170 height 26
click at [695, 415] on button "button" at bounding box center [704, 412] width 28 height 26
click at [873, 411] on icon "button" at bounding box center [877, 412] width 8 height 8
drag, startPoint x: 715, startPoint y: 55, endPoint x: 688, endPoint y: 64, distance: 28.5
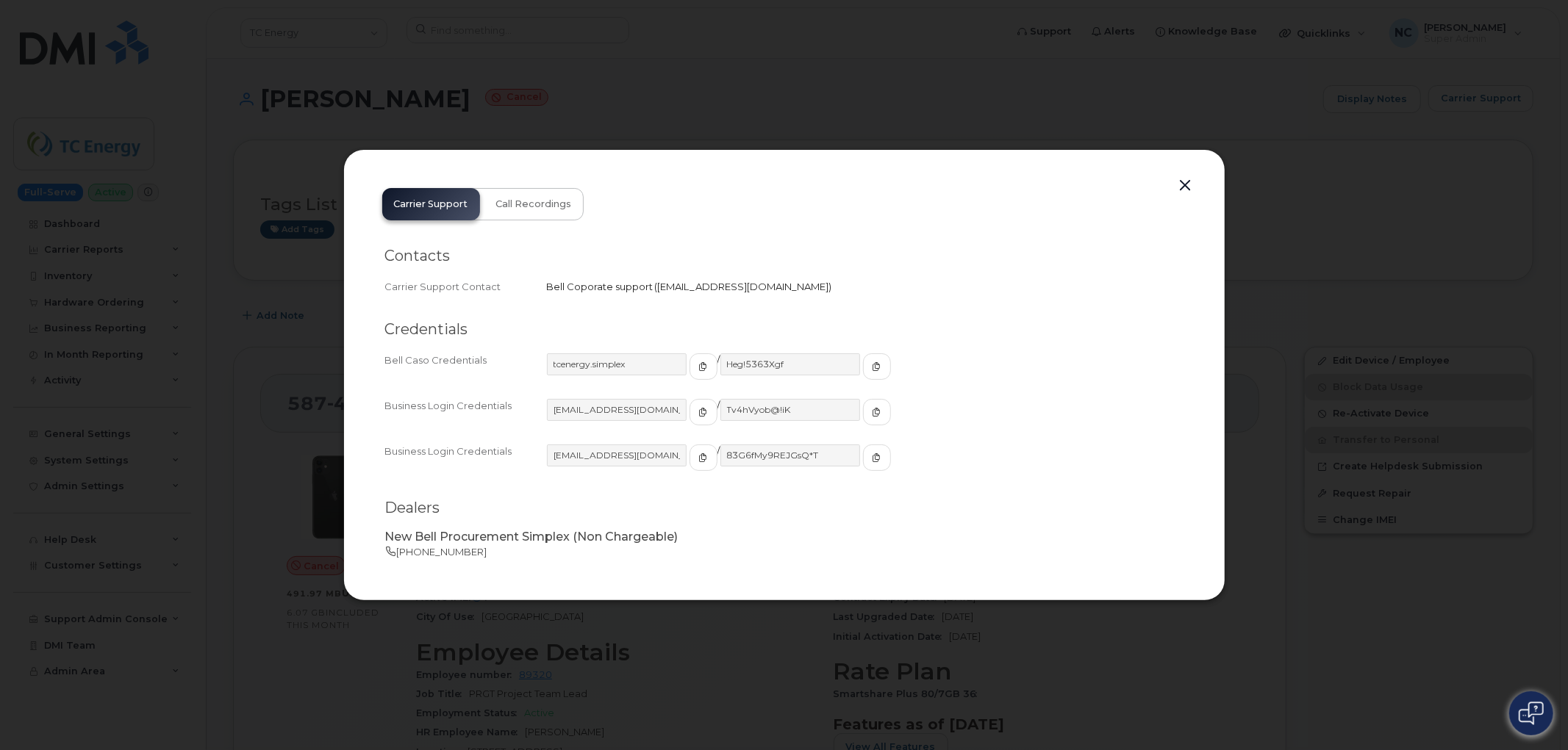
click at [715, 57] on div at bounding box center [784, 375] width 1568 height 750
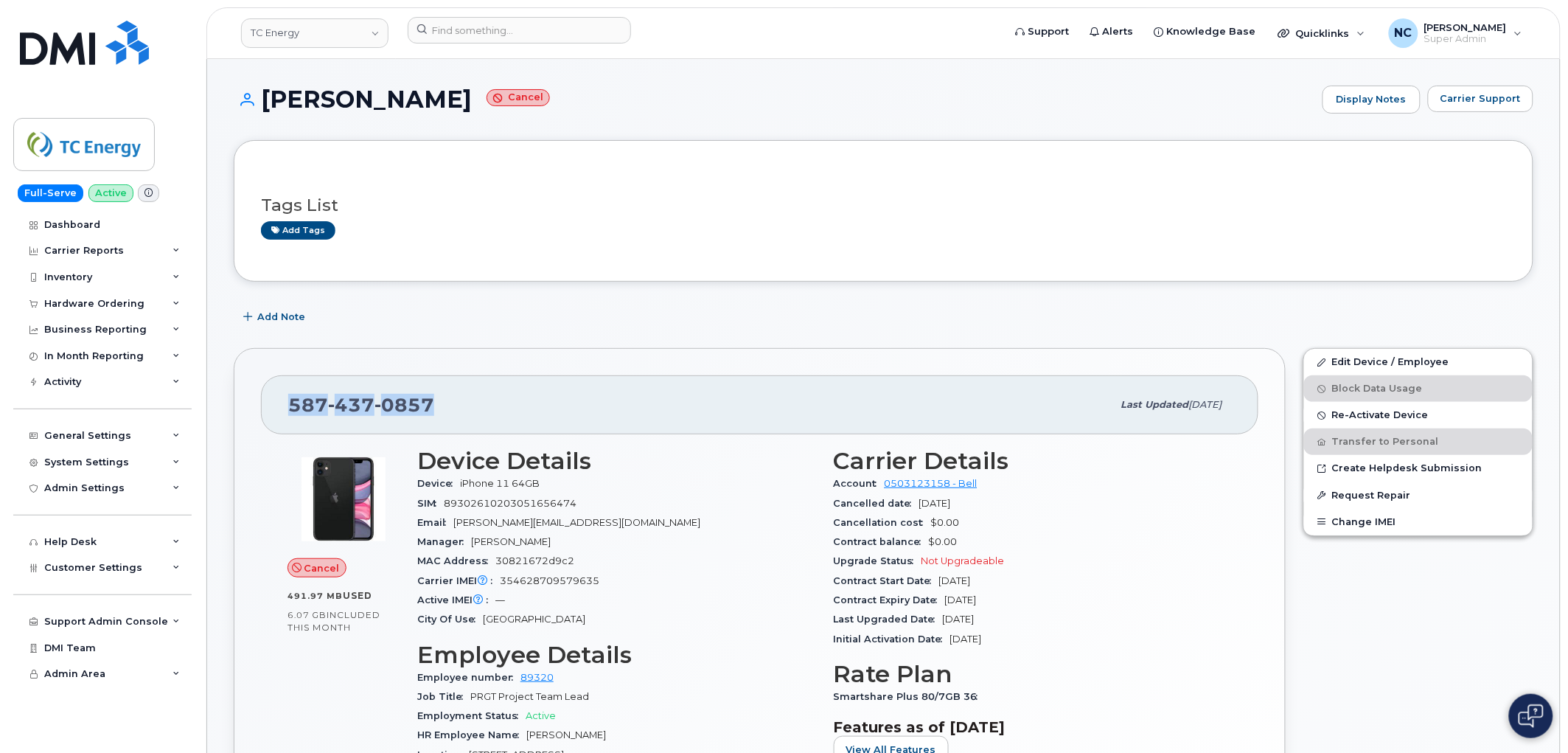
drag, startPoint x: 473, startPoint y: 407, endPoint x: 291, endPoint y: 414, distance: 182.1
click at [291, 414] on div "587 437 0857" at bounding box center [700, 404] width 824 height 31
copy span "587 437 0857"
drag, startPoint x: 1015, startPoint y: 478, endPoint x: 886, endPoint y: 478, distance: 129.0
click at [886, 478] on div "Account 0503123158 - Bell" at bounding box center [1034, 484] width 399 height 19
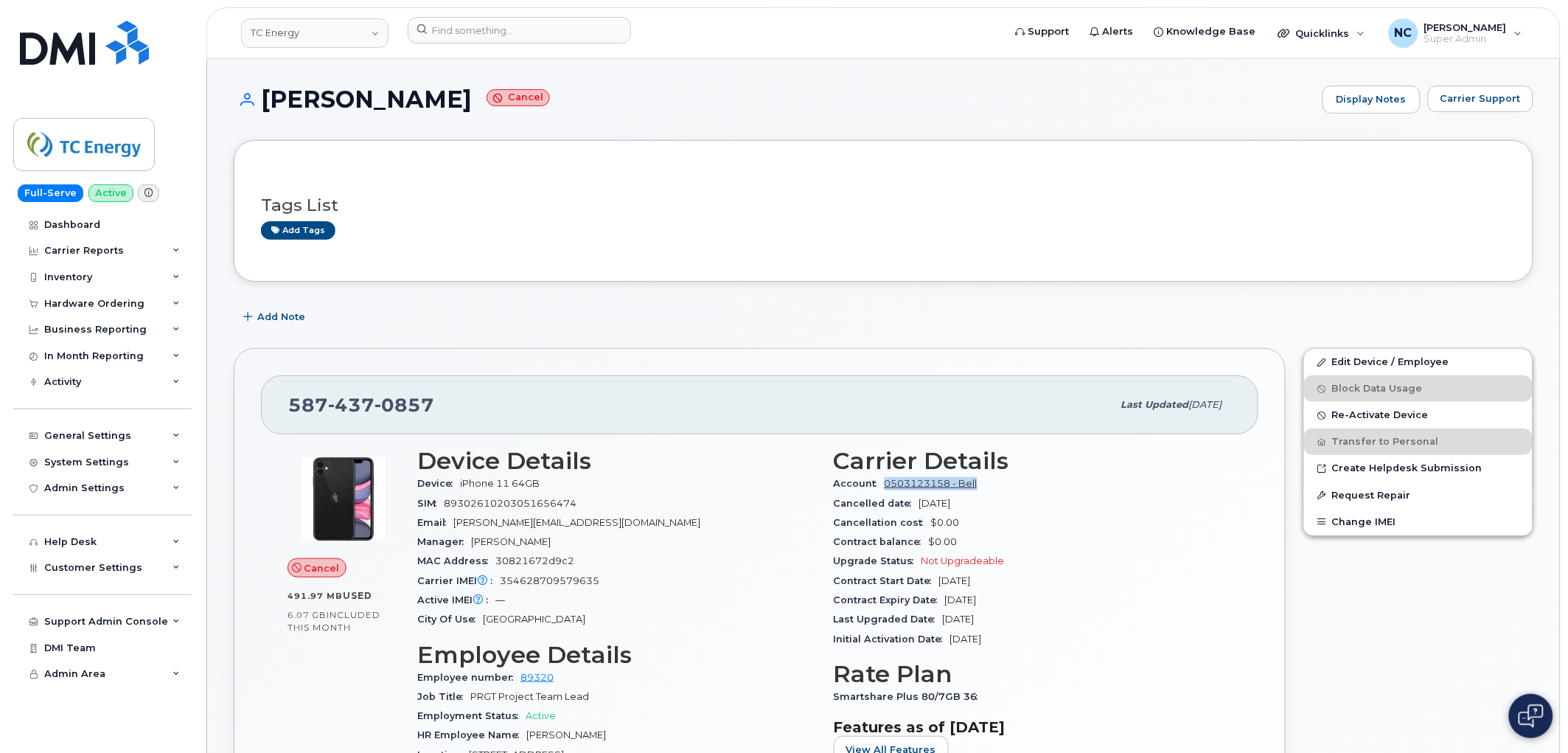
copy link "0503123158 - Bell"
click at [898, 472] on h3 "Carrier Details" at bounding box center [1034, 460] width 399 height 26
drag, startPoint x: 883, startPoint y: 484, endPoint x: 949, endPoint y: 483, distance: 66.0
click at [949, 483] on div "Account 0503123158 - Bell" at bounding box center [1034, 484] width 399 height 19
copy link "0503123158"
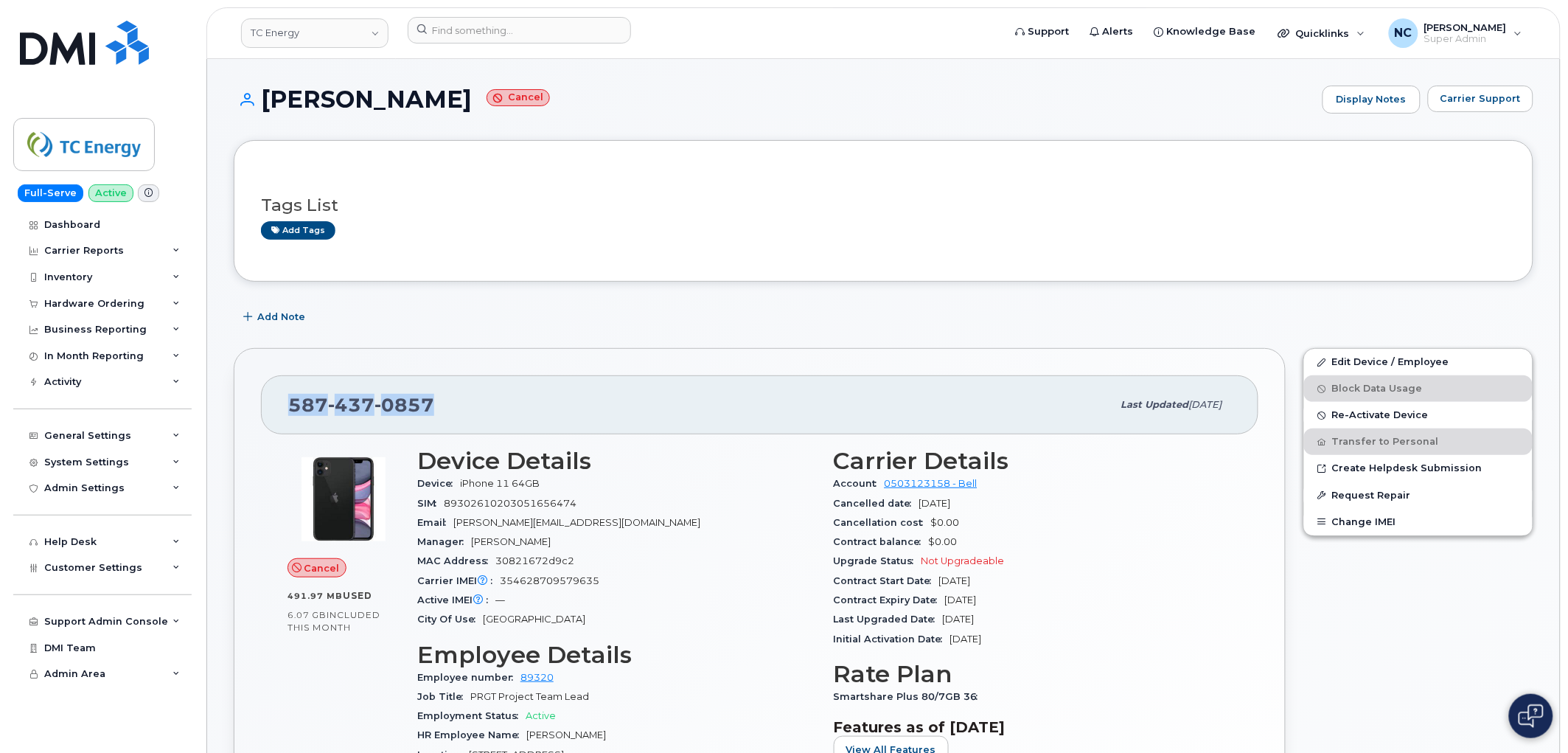
drag, startPoint x: 474, startPoint y: 417, endPoint x: 254, endPoint y: 395, distance: 221.1
click at [254, 395] on div "587 437 0857 Last updated Aug 25, 2025 Cancel 491.97 MB  used 6.07 GB  included…" at bounding box center [759, 654] width 1052 height 612
copy span "587 437 0857"
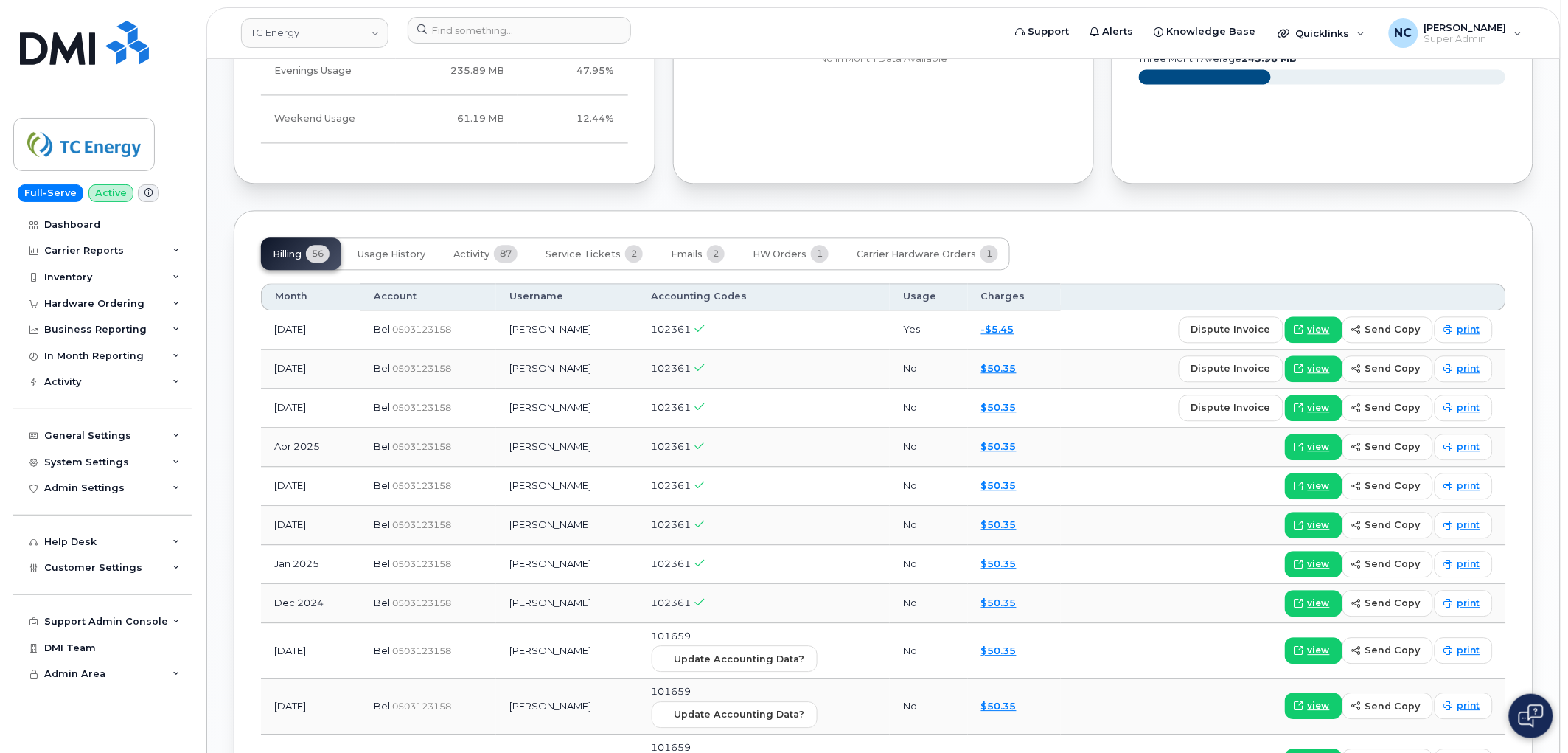
scroll to position [1147, 0]
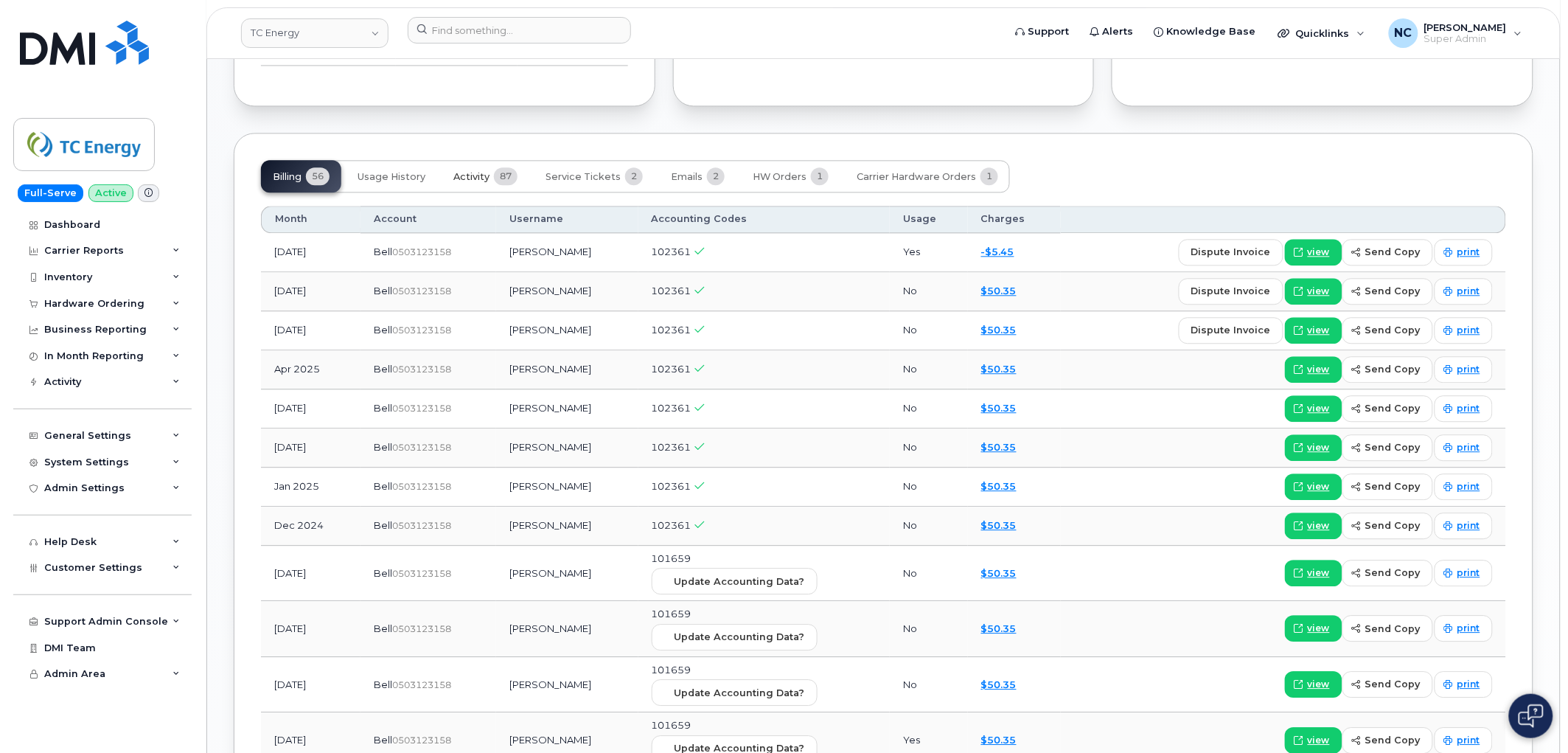
click at [500, 178] on span "87" at bounding box center [505, 176] width 23 height 18
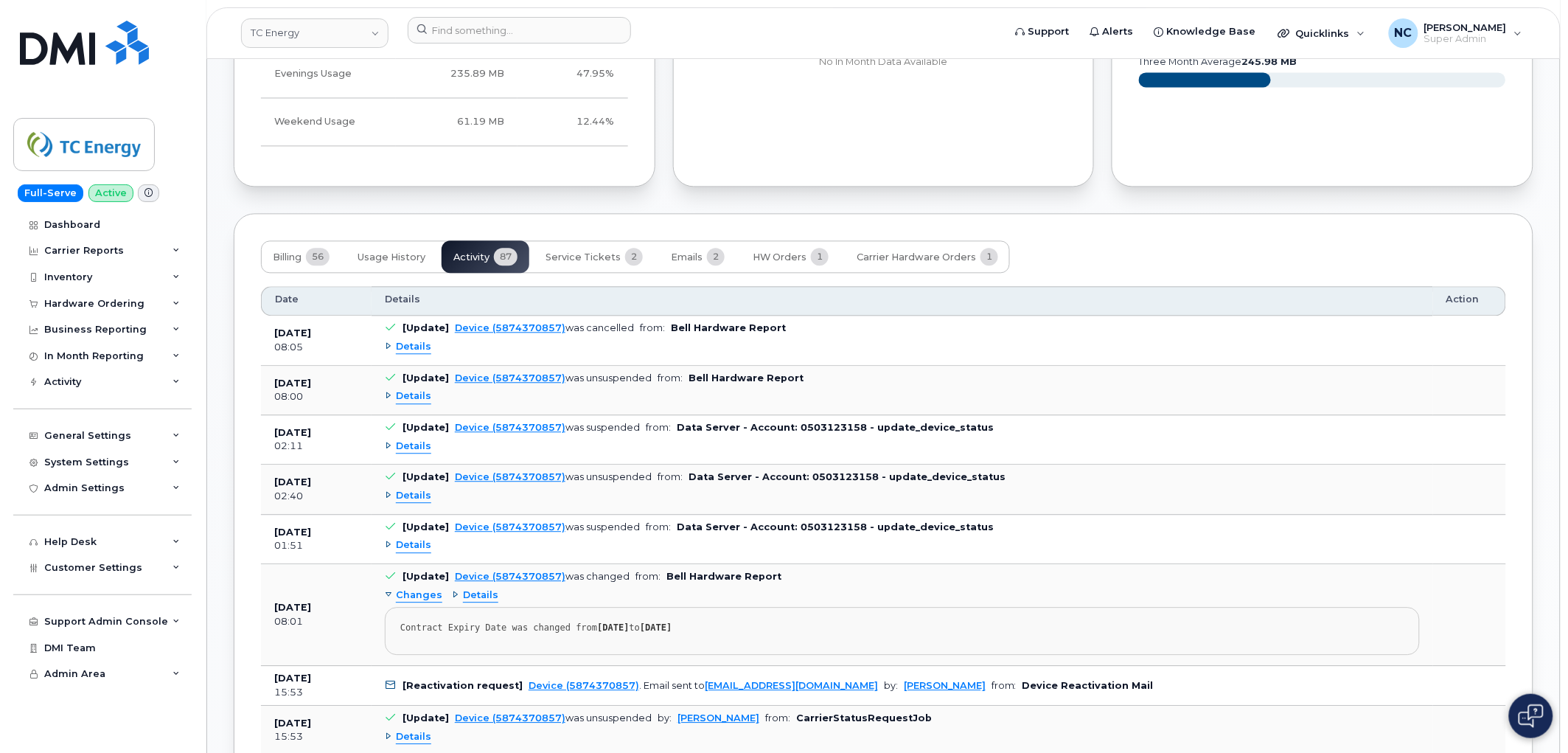
scroll to position [1065, 0]
click at [420, 348] on span "Details" at bounding box center [413, 348] width 36 height 14
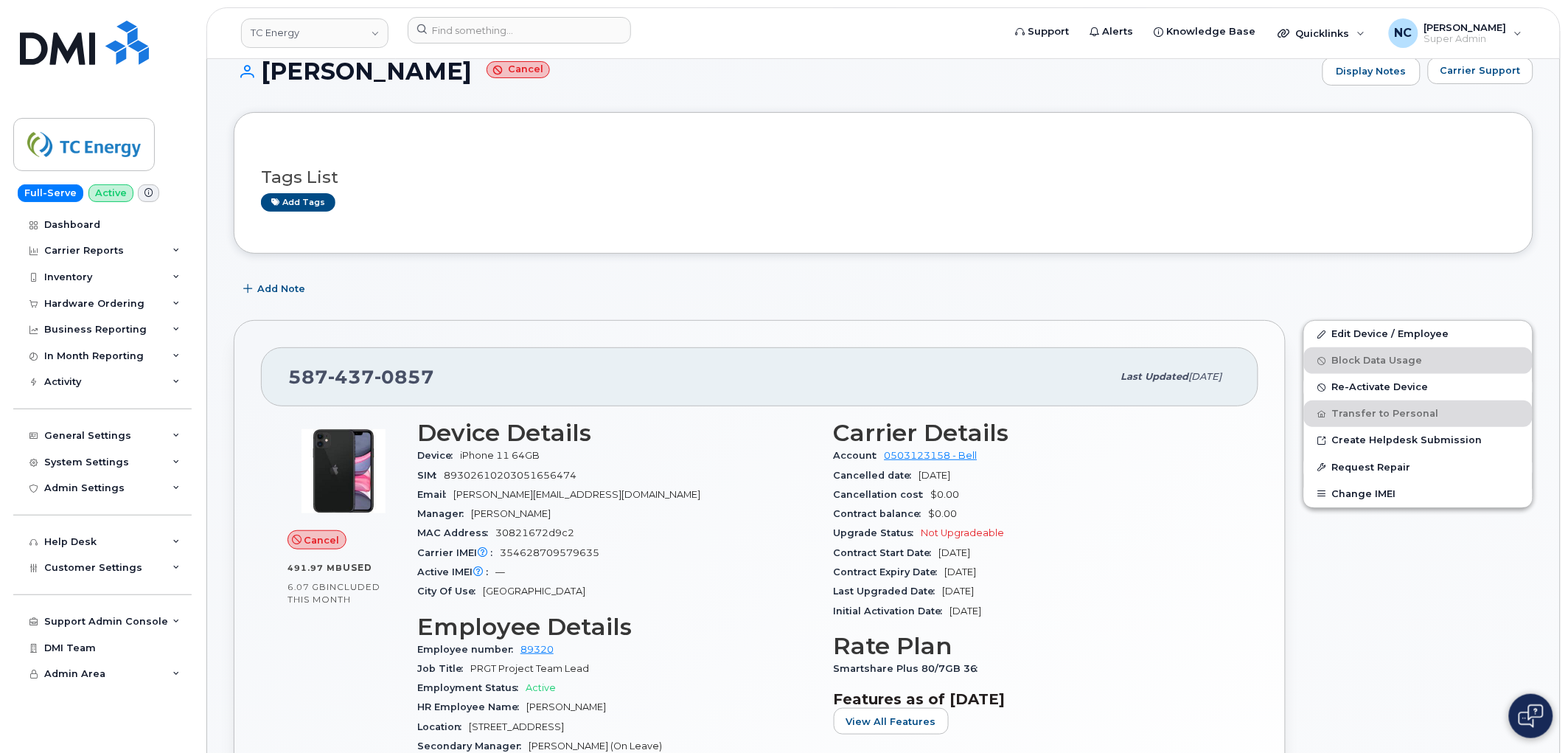
scroll to position [0, 0]
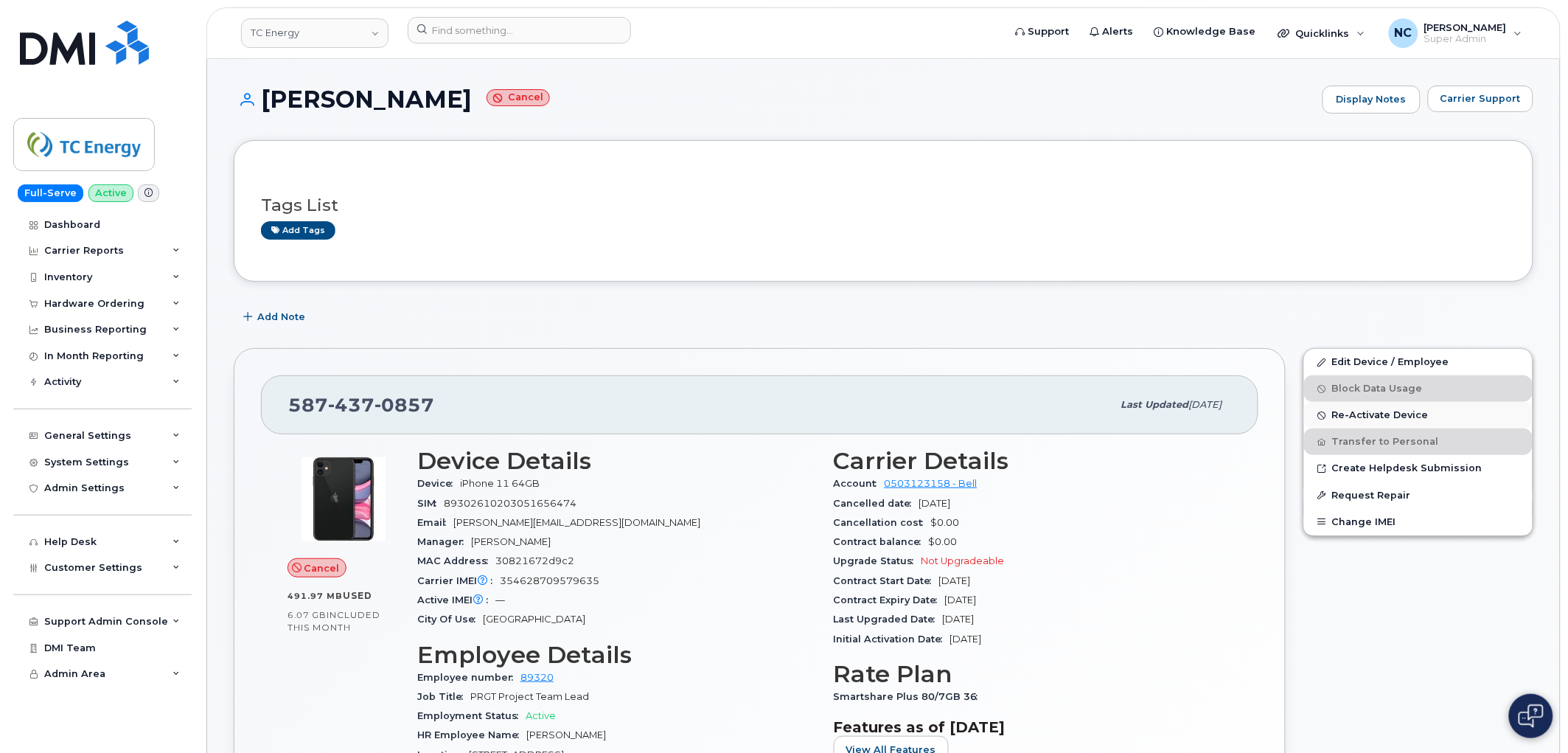
click at [1376, 416] on span "Re-Activate Device" at bounding box center [1380, 415] width 97 height 11
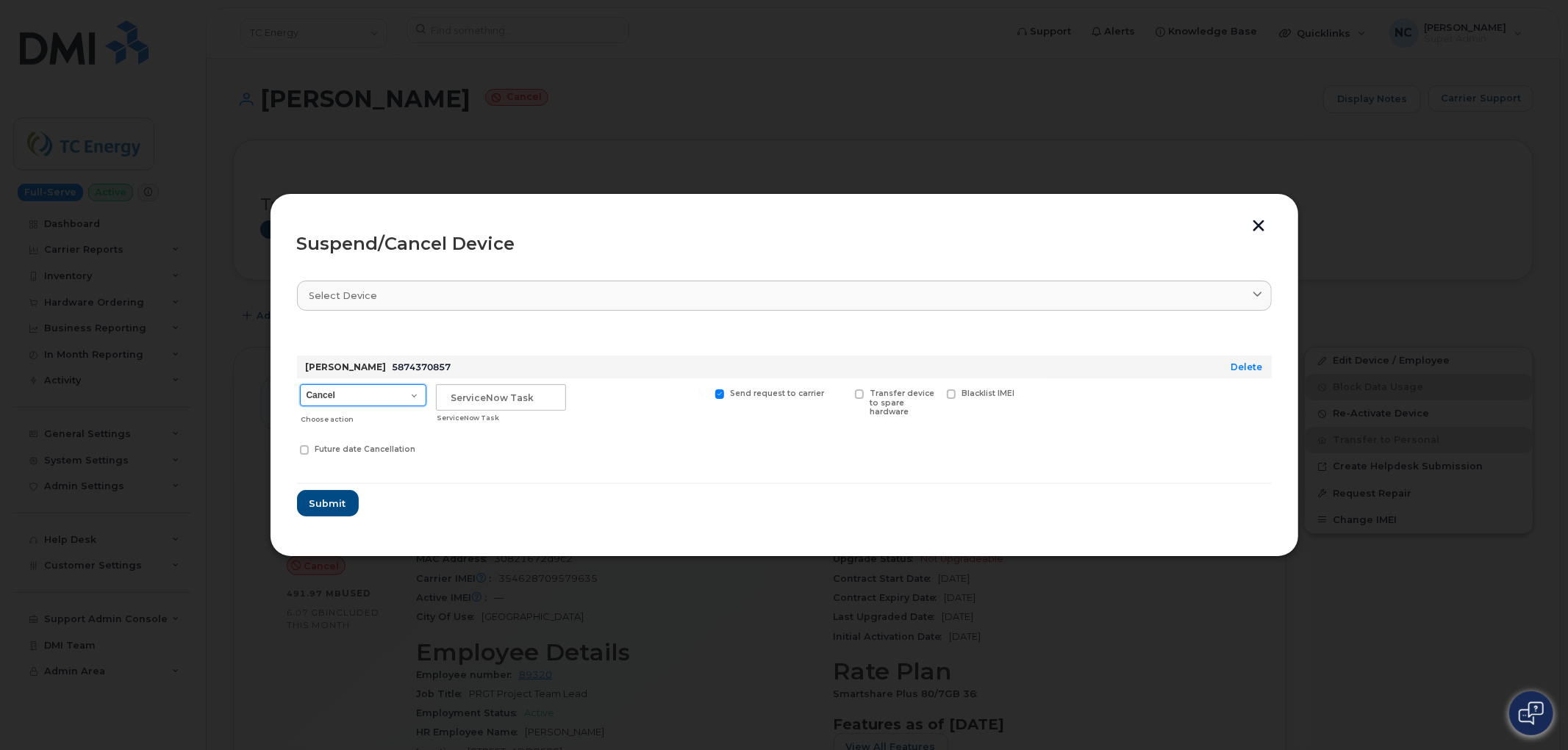
click at [373, 391] on select "Cancel Suspend - Extend Suspension Suspend - Reduced Rate Suspend - Full Rate S…" at bounding box center [363, 395] width 126 height 22
select select "[object Object]"
click at [300, 384] on select "Cancel Suspend - Extend Suspension Suspend - Reduced Rate Suspend - Full Rate S…" at bounding box center [363, 395] width 126 height 22
click at [538, 403] on input "text" at bounding box center [500, 397] width 130 height 26
click at [542, 397] on input "text" at bounding box center [500, 397] width 130 height 26
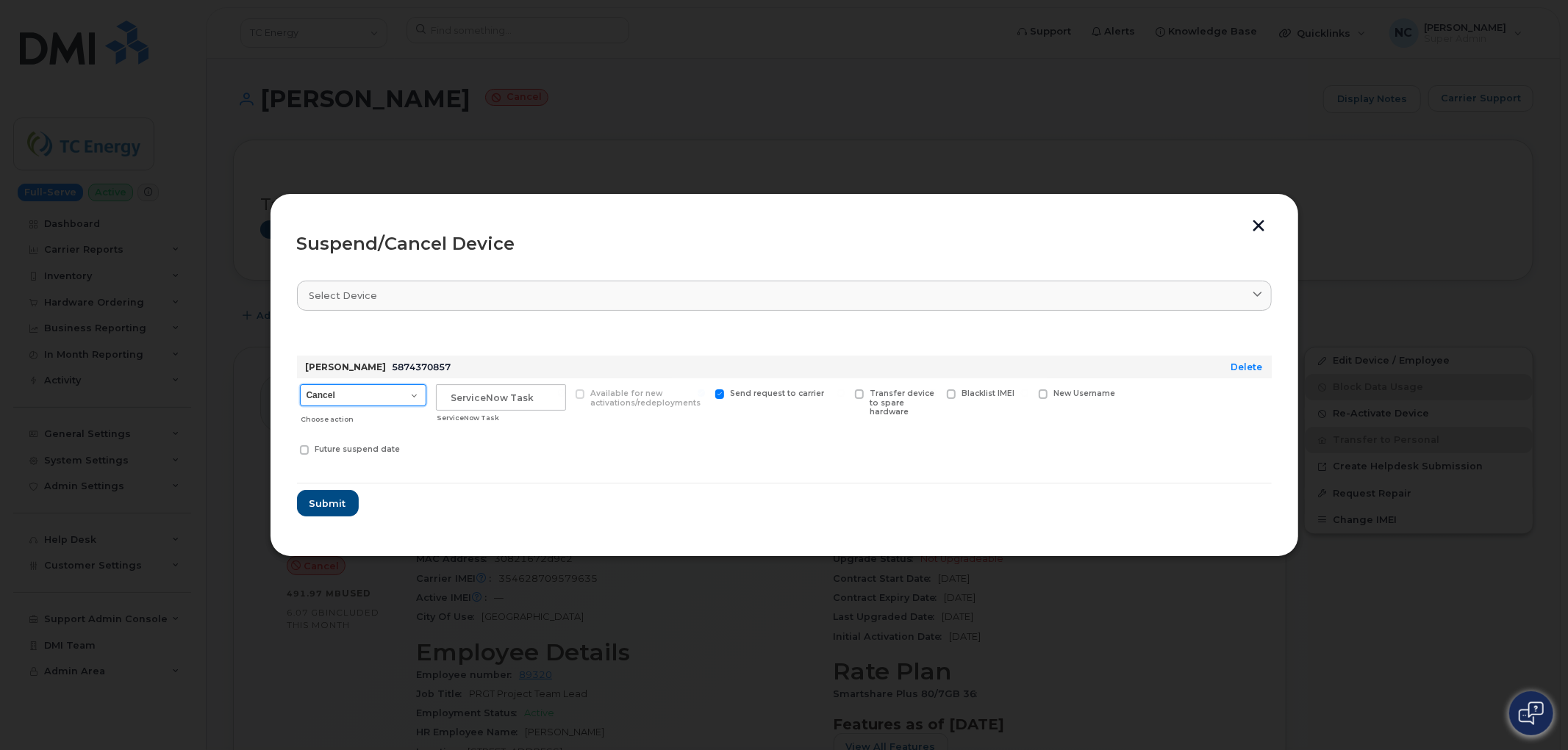
click at [351, 390] on select "Cancel Suspend - Extend Suspension Suspend - Reduced Rate Suspend - Full Rate S…" at bounding box center [363, 395] width 126 height 22
click at [300, 384] on select "Cancel Suspend - Extend Suspension Suspend - Reduced Rate Suspend - Full Rate S…" at bounding box center [363, 395] width 126 height 22
drag, startPoint x: 342, startPoint y: 496, endPoint x: 401, endPoint y: 508, distance: 60.2
click at [342, 494] on button "Submit" at bounding box center [327, 503] width 60 height 26
click at [532, 400] on input "text" at bounding box center [500, 397] width 130 height 26
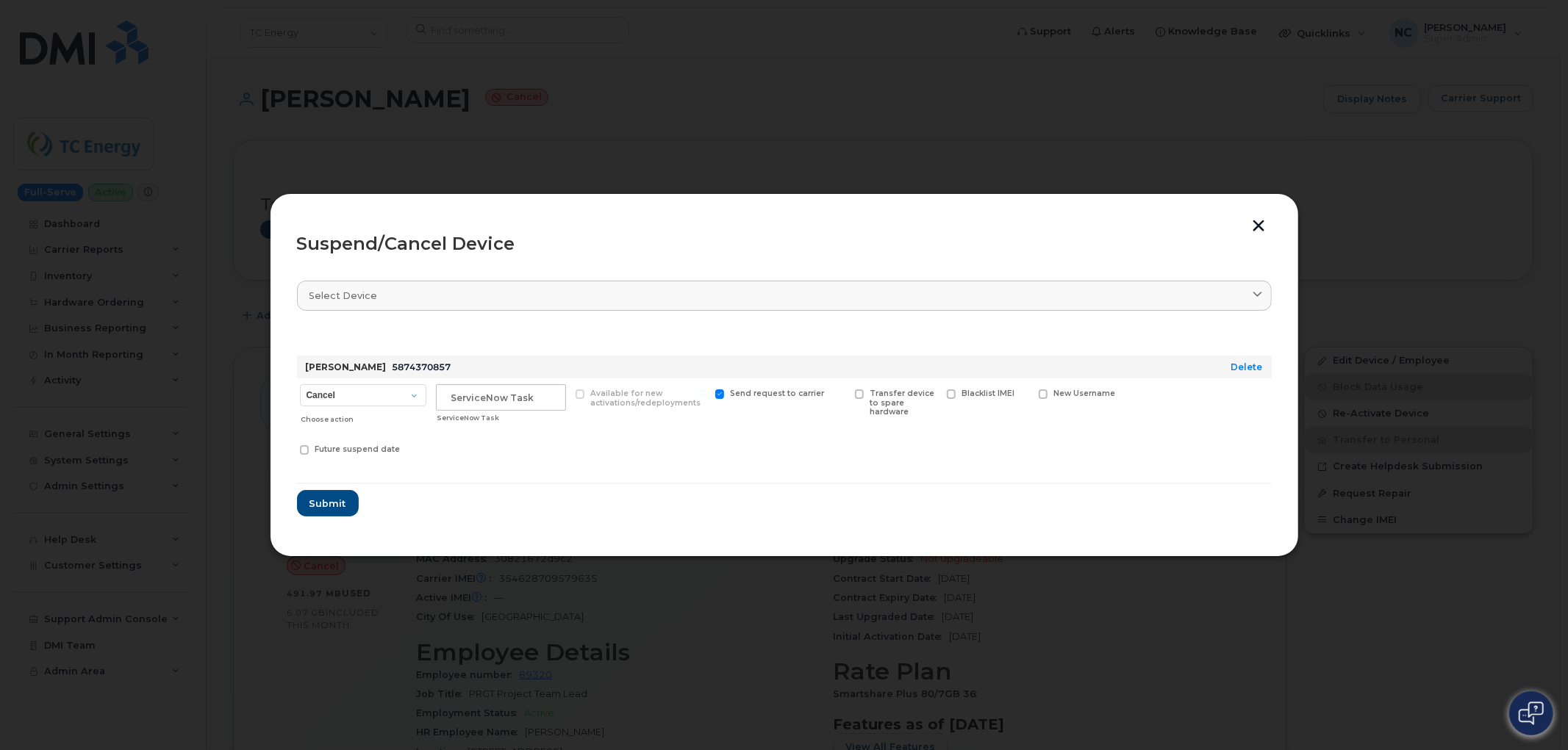
click at [592, 502] on form "Margaret Stuart 5874370857 Delete Cancel Suspend - Extend Suspension Suspend - …" at bounding box center [784, 423] width 975 height 189
click at [504, 389] on input "text" at bounding box center [500, 397] width 130 height 26
paste input "5874370857"
type input "5874370857"
click at [1053, 270] on section "Select device Type first three symbols or more Margaret Stuart 5874370857 Delet…" at bounding box center [784, 399] width 975 height 263
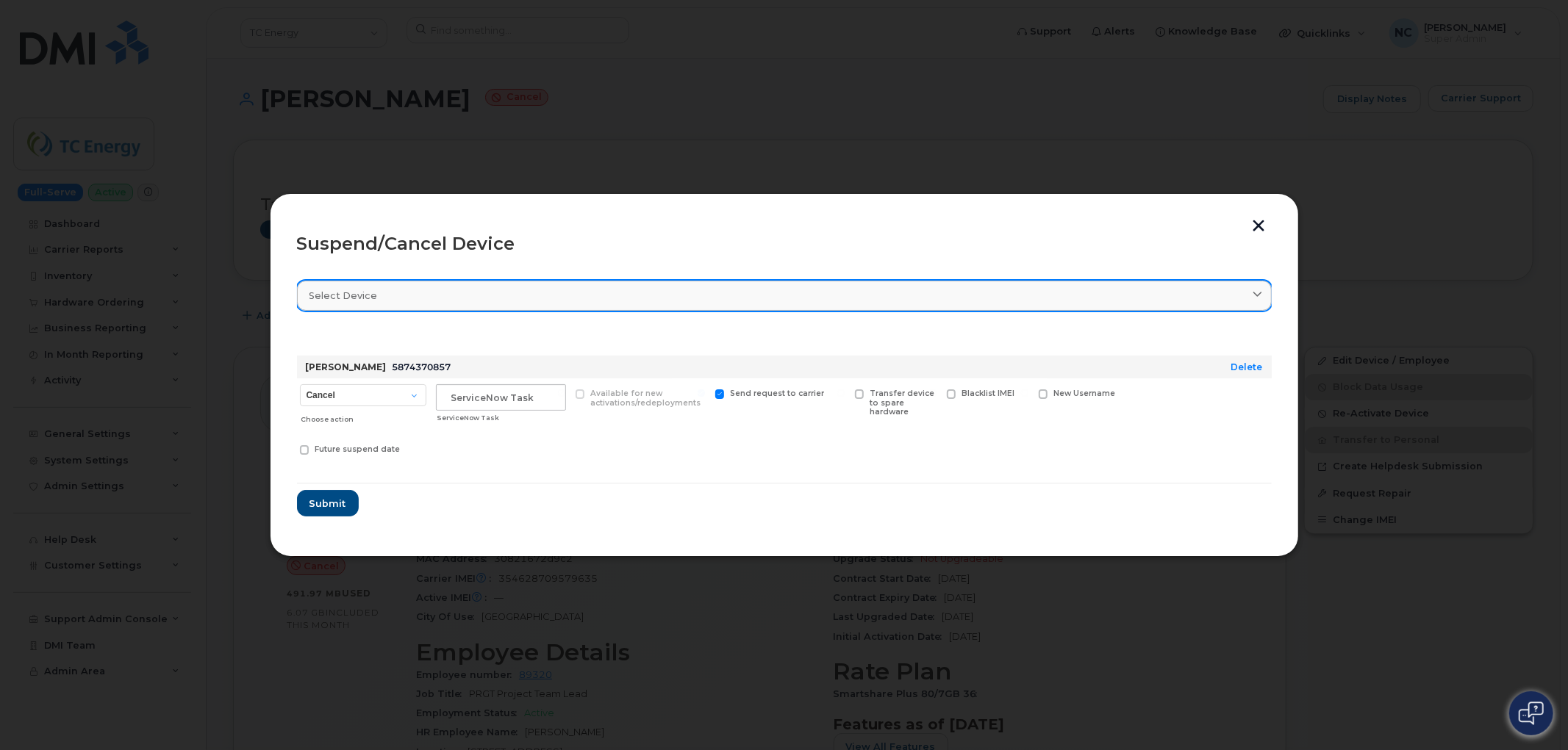
click at [1042, 290] on div "Select device" at bounding box center [784, 295] width 949 height 14
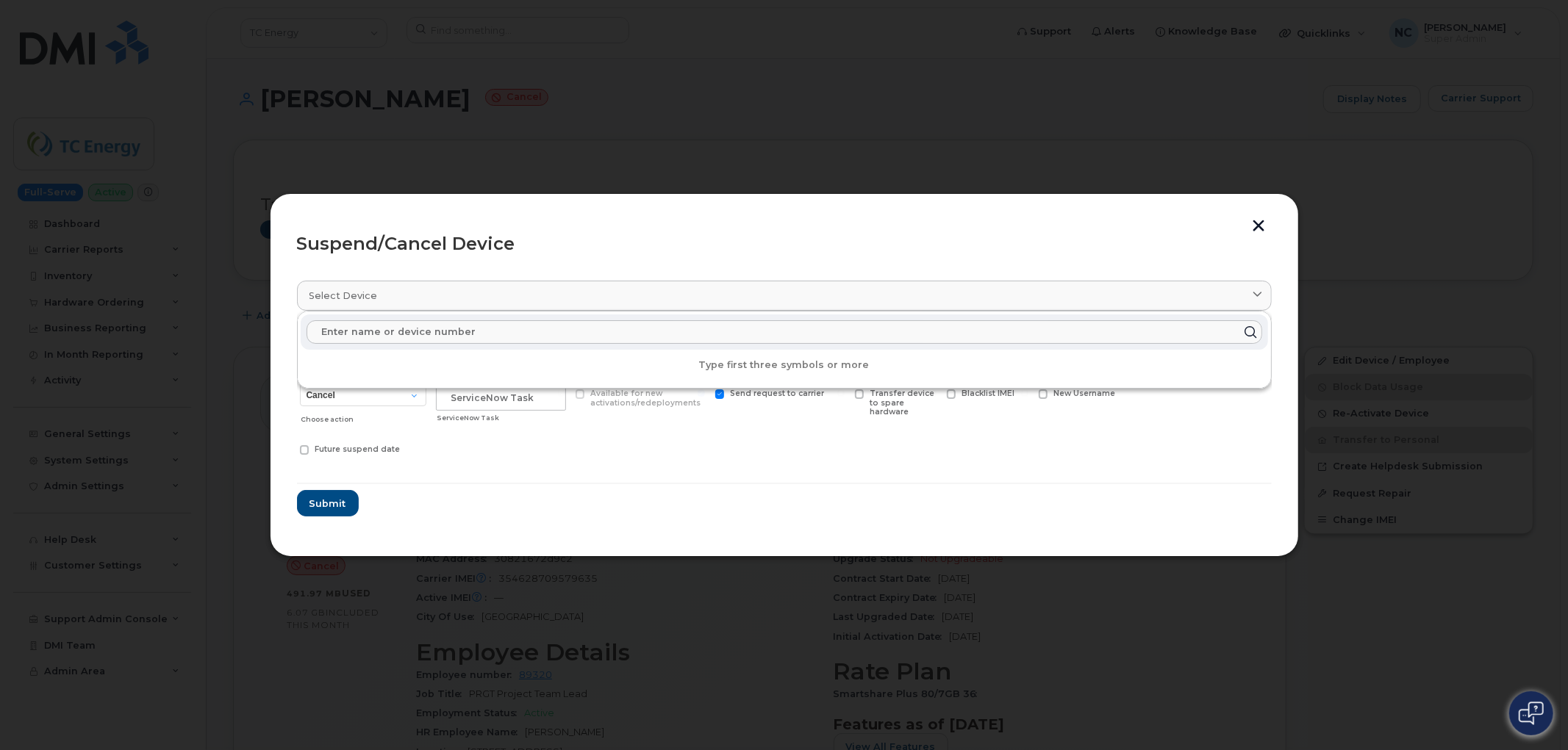
paste input "5874370857"
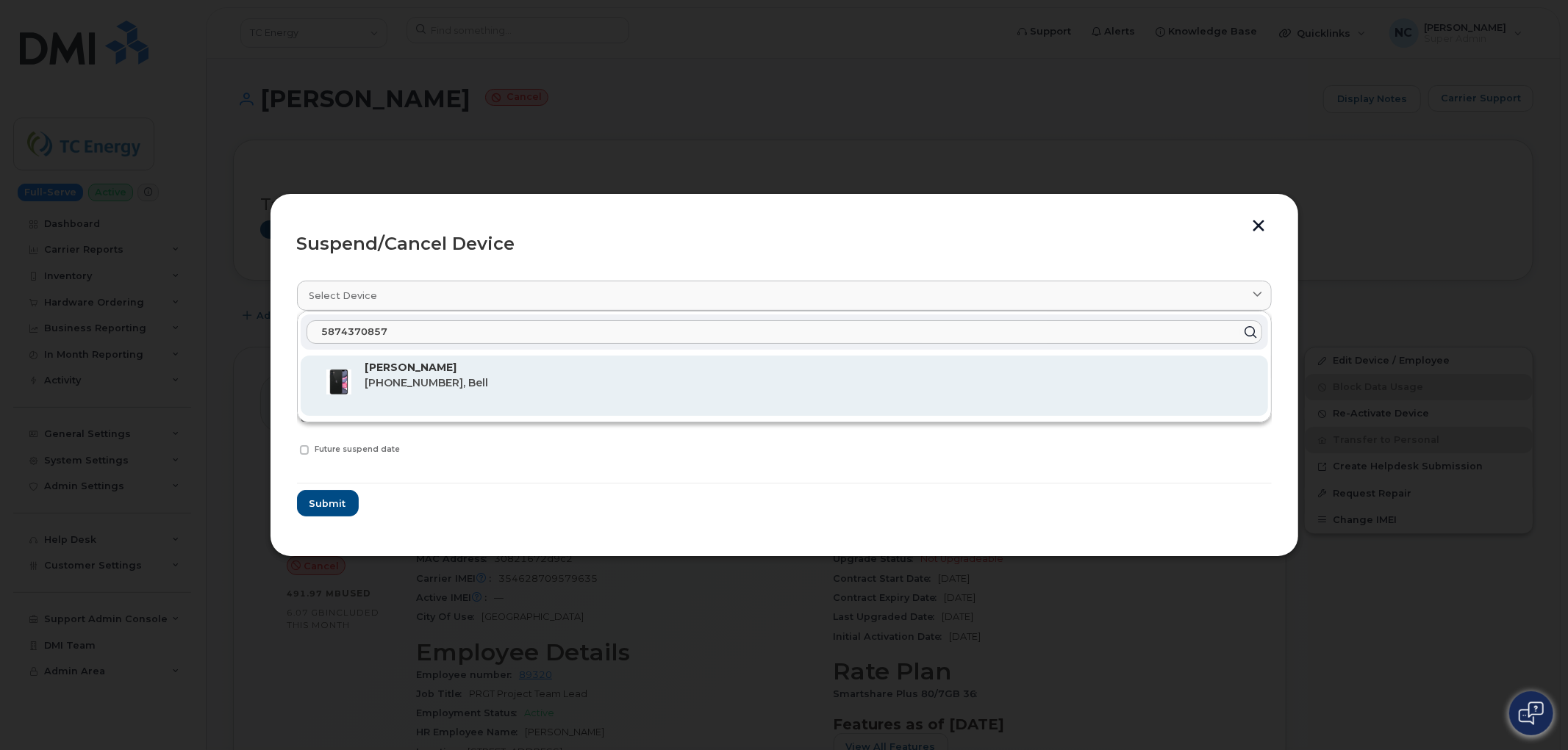
type input "5874370857"
click at [441, 379] on span "587-437-0857, Bell" at bounding box center [427, 383] width 123 height 13
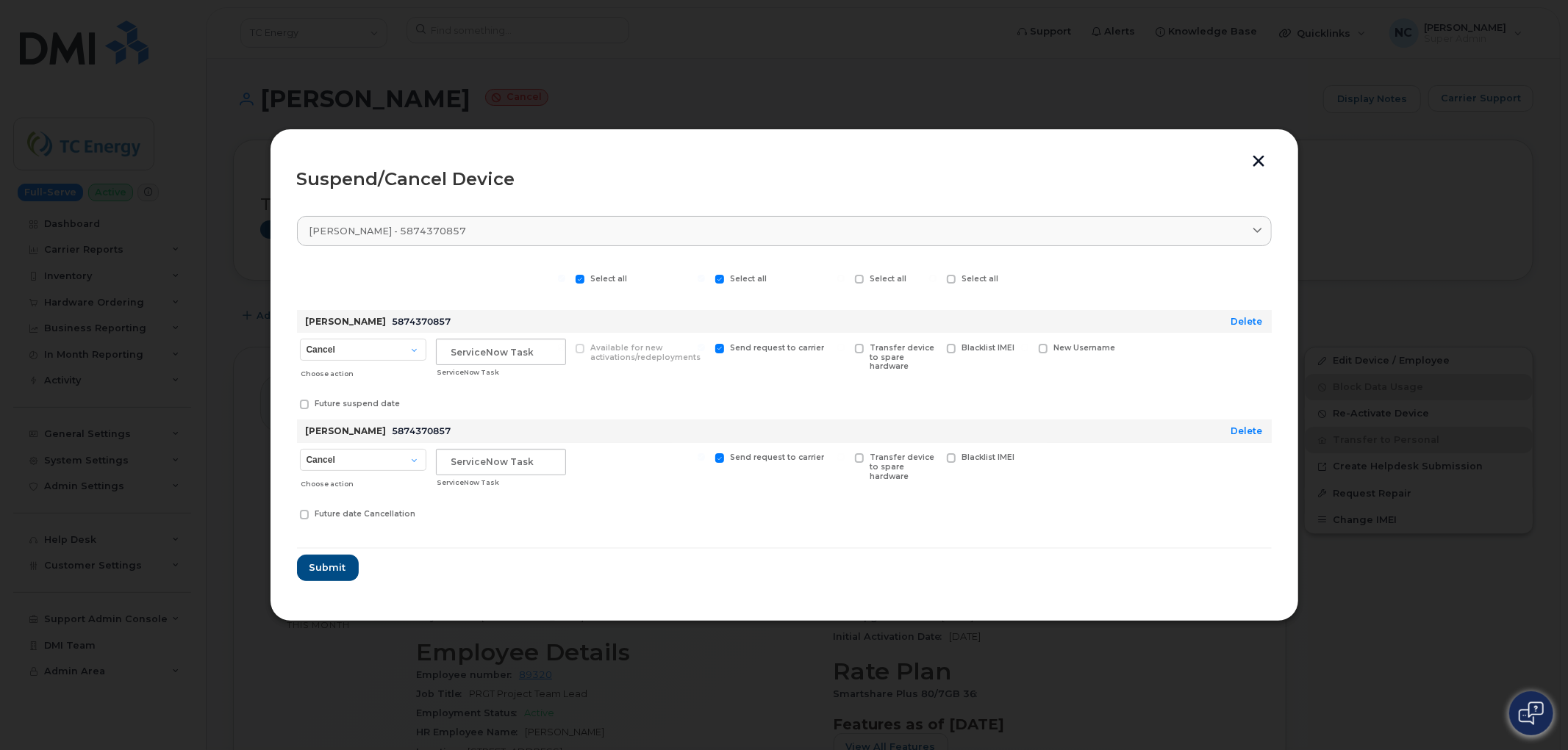
click at [1240, 423] on div "Delete" at bounding box center [1229, 431] width 74 height 23
click at [1250, 433] on link "Delete" at bounding box center [1247, 431] width 32 height 11
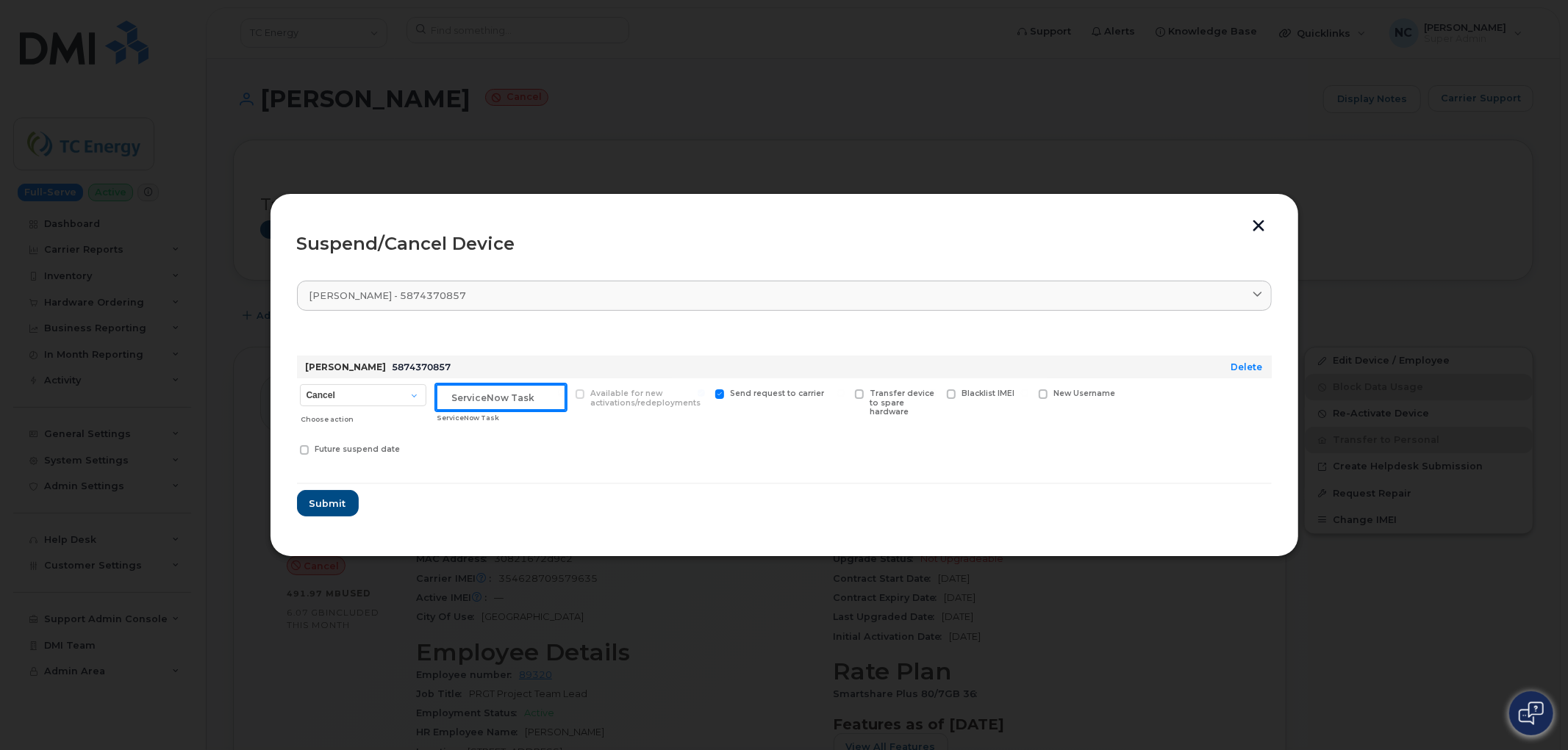
click at [534, 406] on input "text" at bounding box center [500, 397] width 130 height 26
click at [1255, 222] on button "button" at bounding box center [1260, 227] width 22 height 16
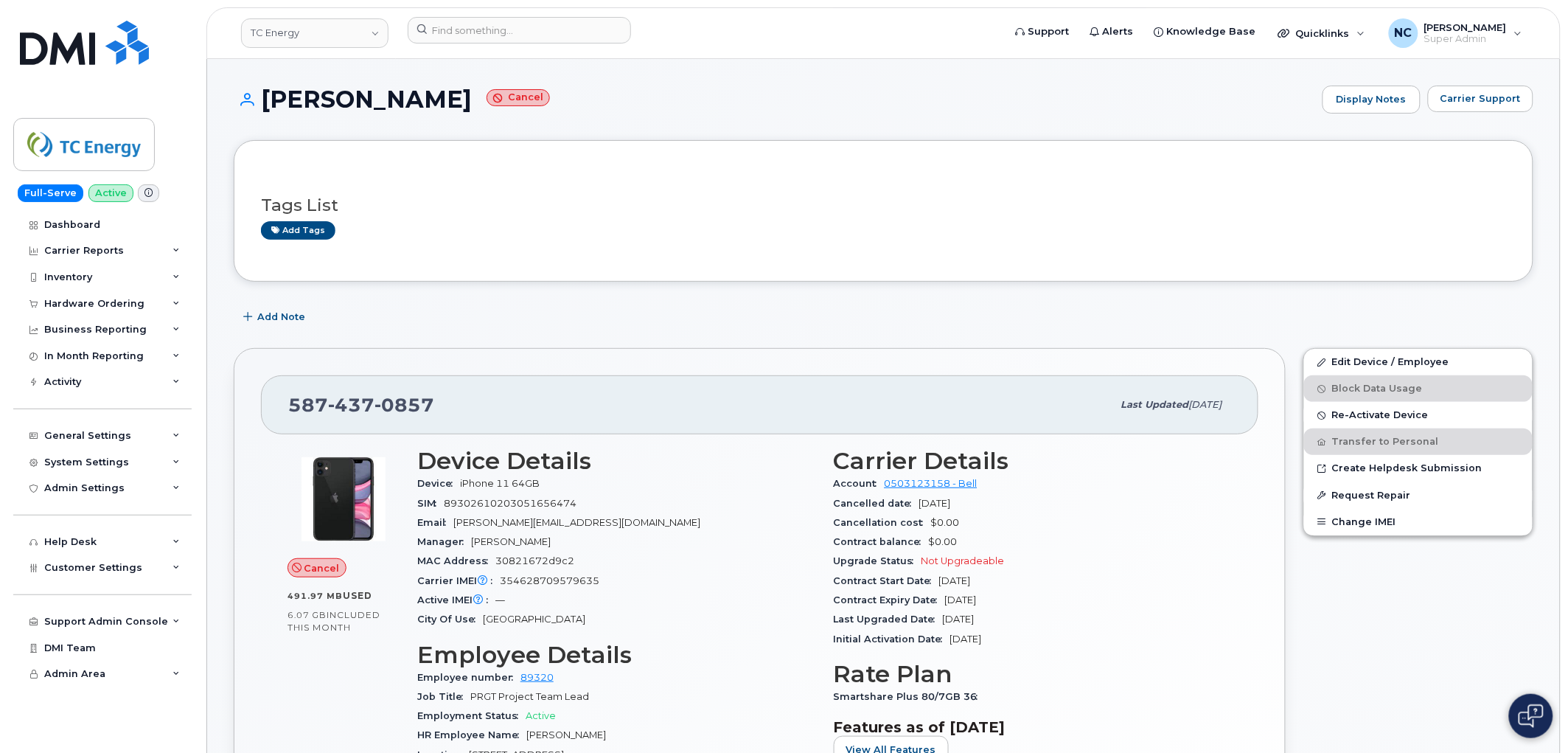
click at [1035, 144] on div "Tags List Add tags" at bounding box center [883, 210] width 1300 height 142
click at [1371, 418] on span "Re-Activate Device" at bounding box center [1380, 415] width 97 height 11
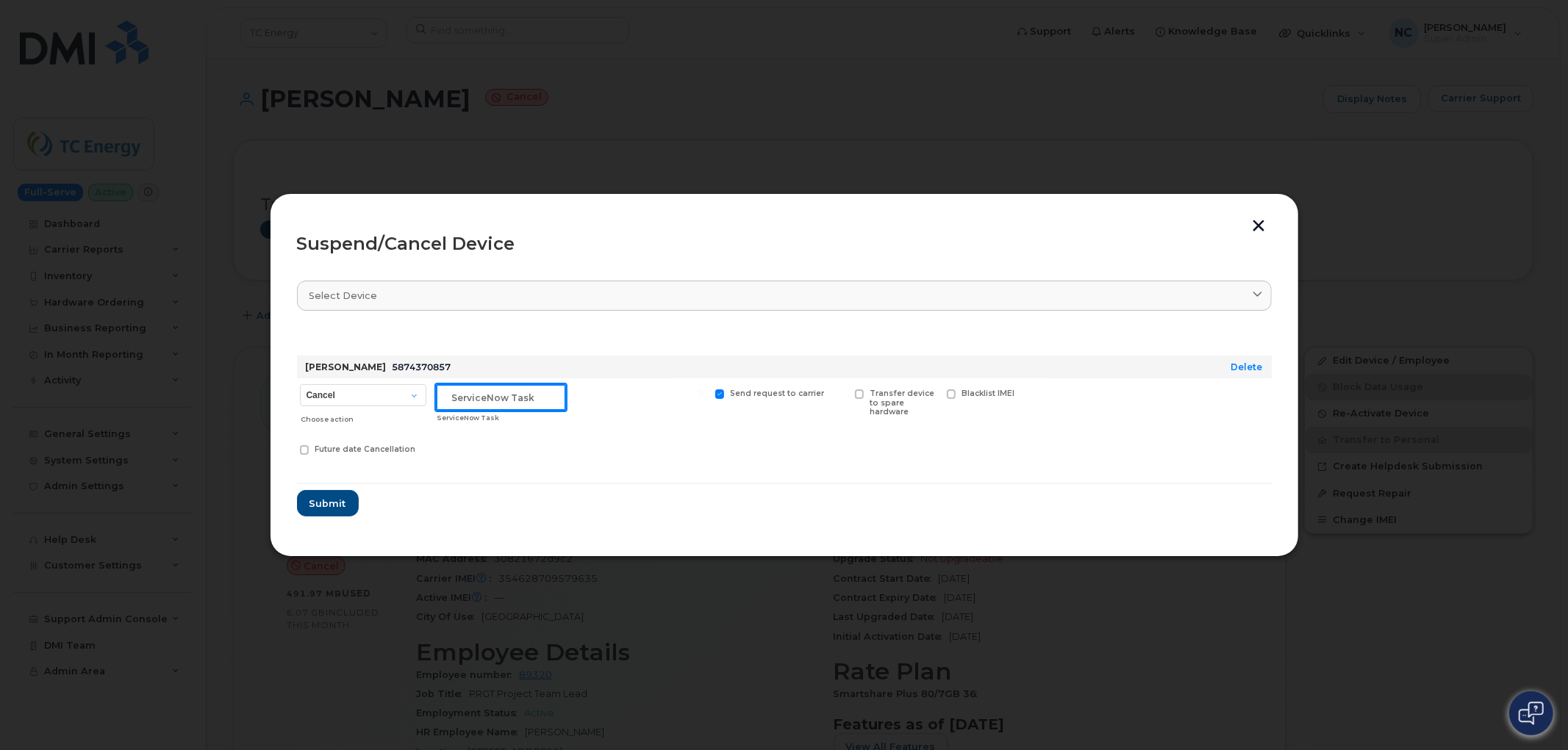
click at [542, 398] on input "text" at bounding box center [500, 397] width 130 height 26
type input "User request"
click at [354, 404] on select "Cancel Suspend - Extend Suspension Suspend - Reduced Rate Suspend - Full Rate S…" at bounding box center [363, 395] width 126 height 22
select select "[object Object]"
click at [300, 384] on select "Cancel Suspend - Extend Suspension Suspend - Reduced Rate Suspend - Full Rate S…" at bounding box center [363, 395] width 126 height 22
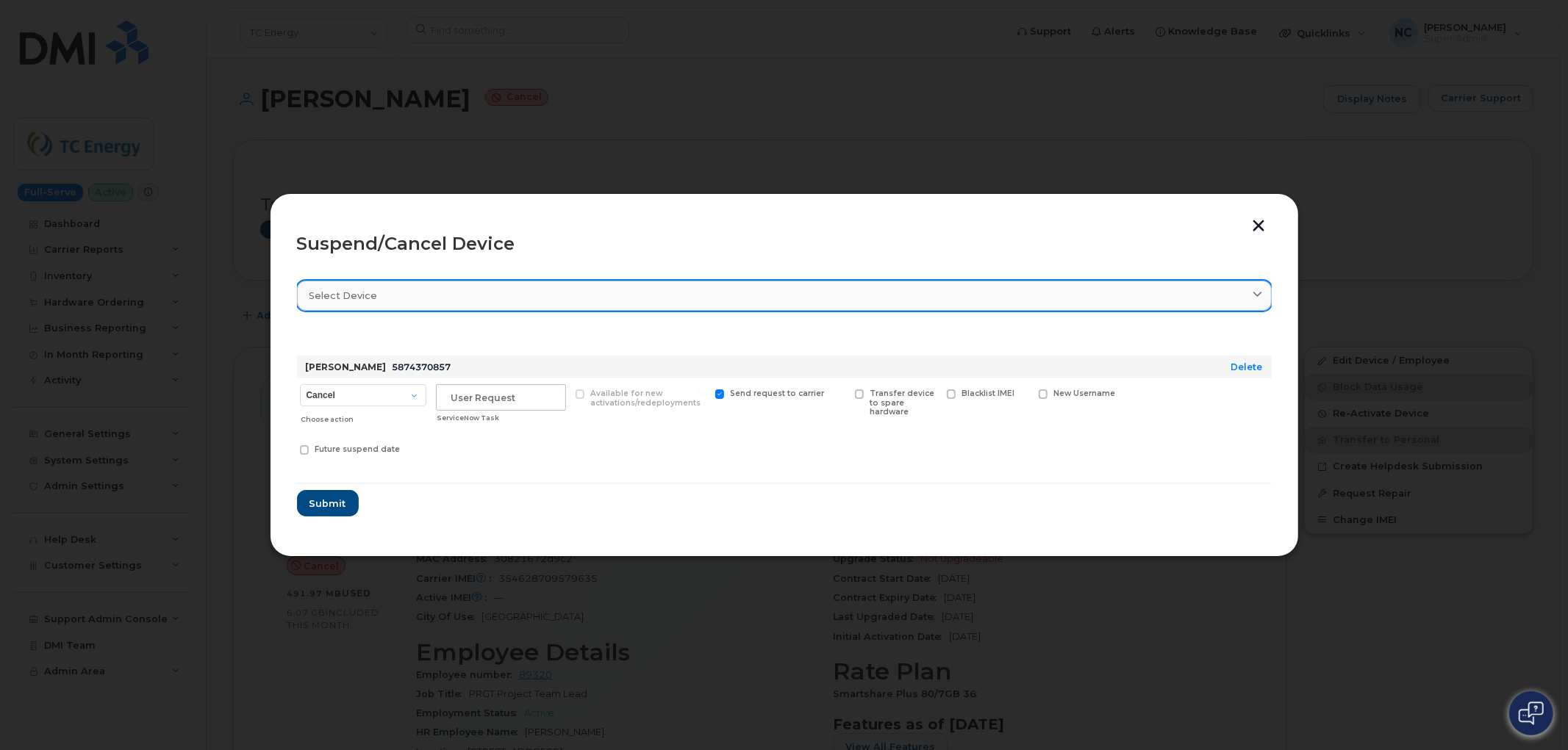
click at [524, 304] on link "Select device" at bounding box center [784, 295] width 975 height 30
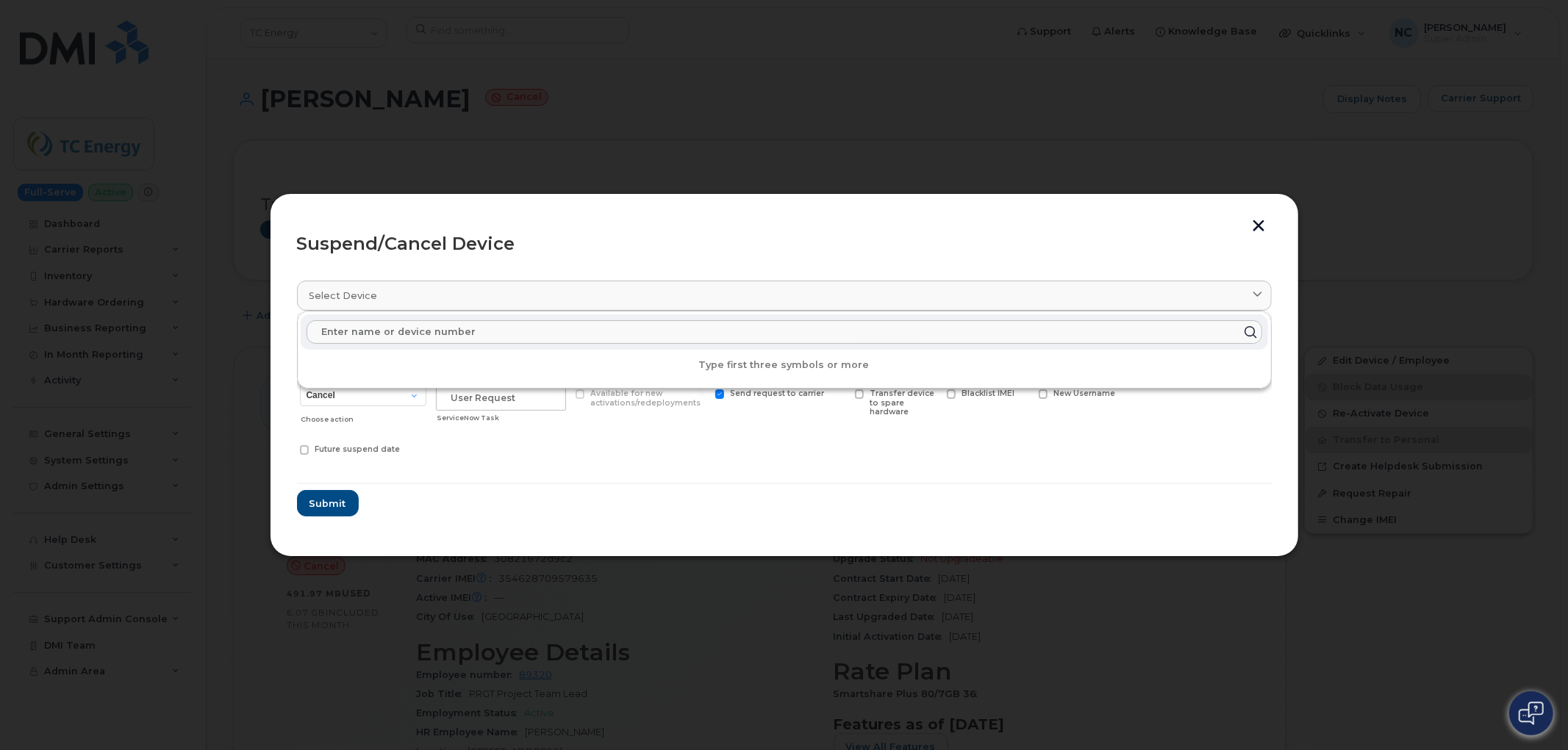
click at [421, 325] on input "text" at bounding box center [784, 332] width 956 height 23
paste input "5874370857"
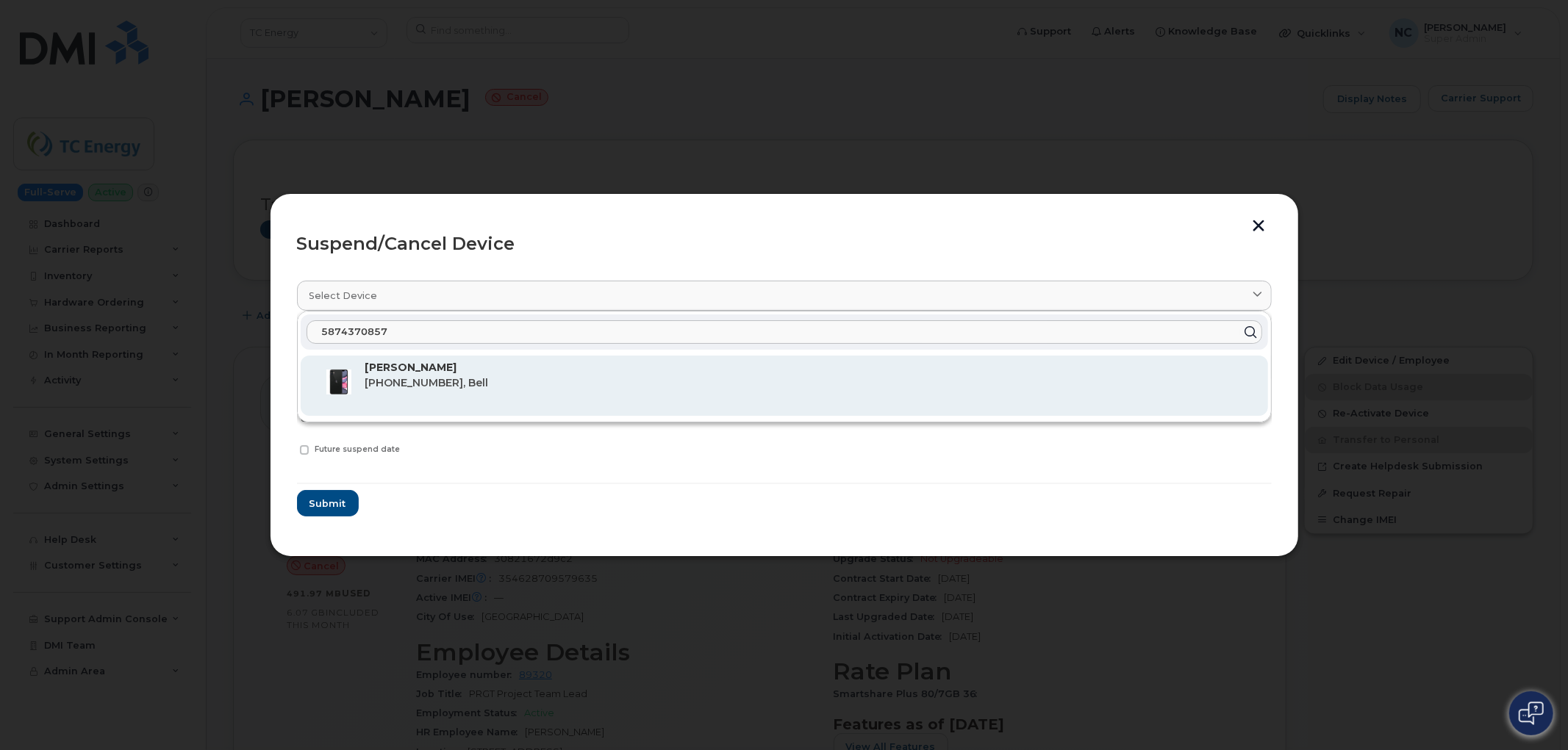
type input "5874370857"
click at [481, 382] on p "587-437-0857, Bell" at bounding box center [810, 383] width 891 height 16
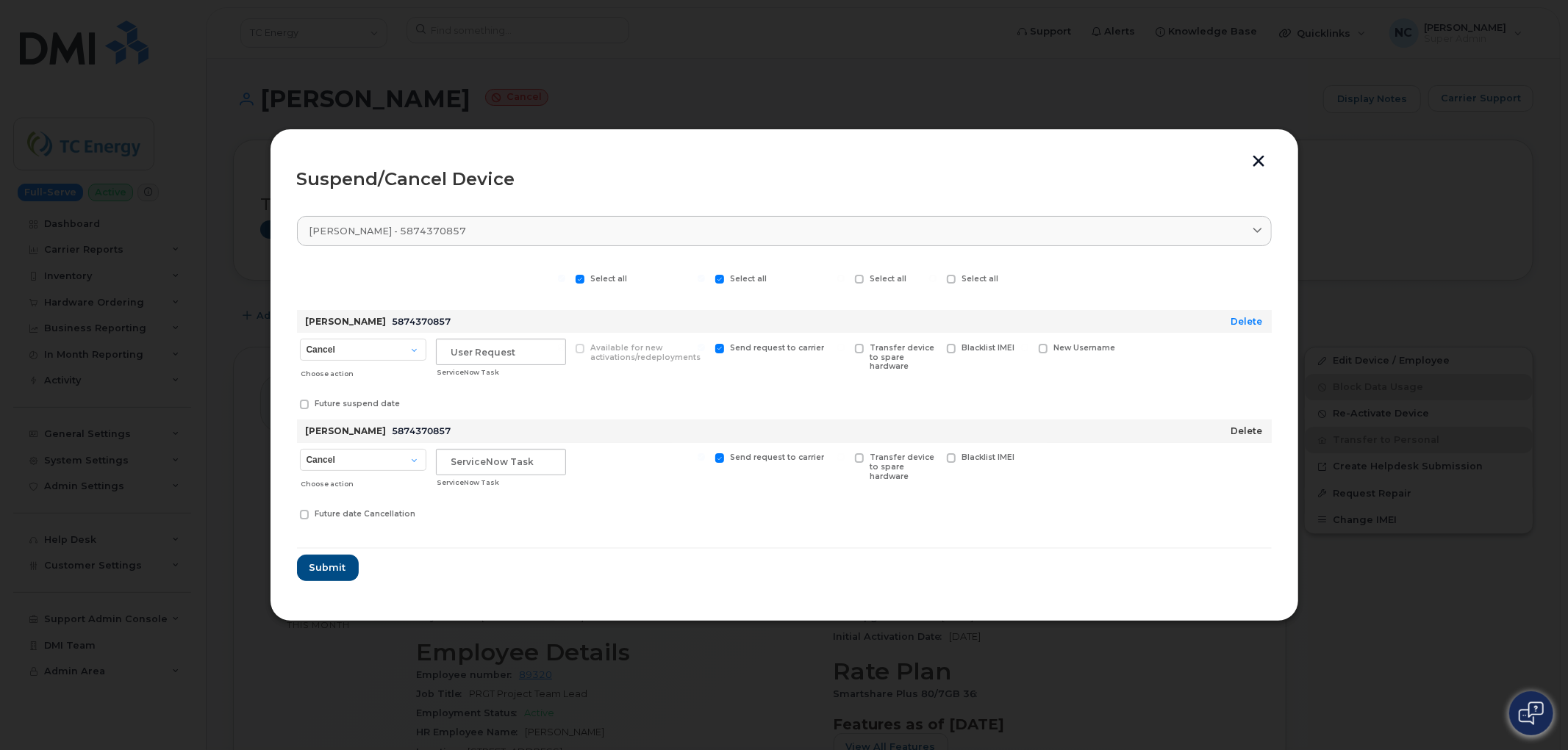
click at [1253, 431] on link "Delete" at bounding box center [1247, 431] width 32 height 11
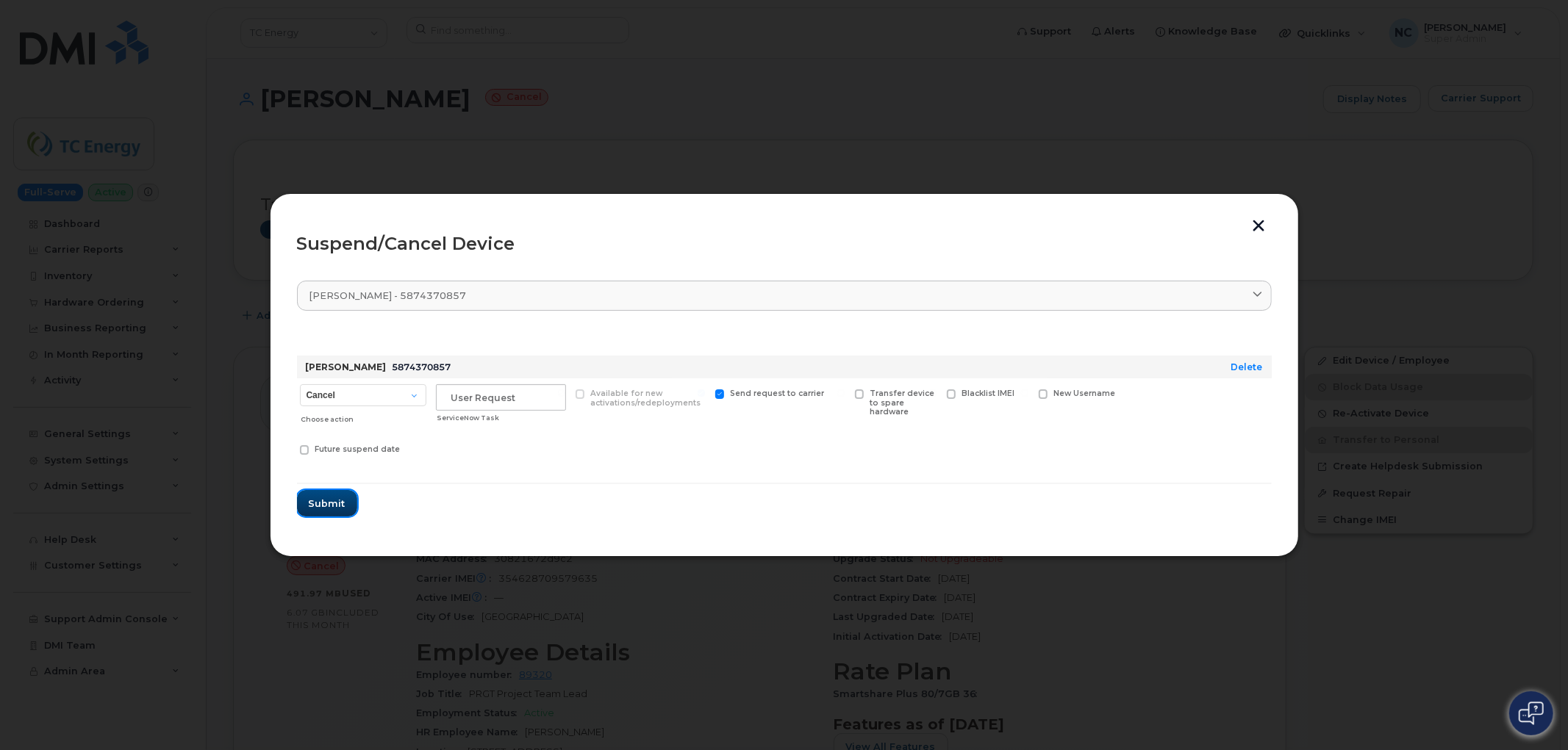
drag, startPoint x: 333, startPoint y: 501, endPoint x: 306, endPoint y: 502, distance: 27.0
click at [329, 501] on span "Submit" at bounding box center [326, 503] width 36 height 14
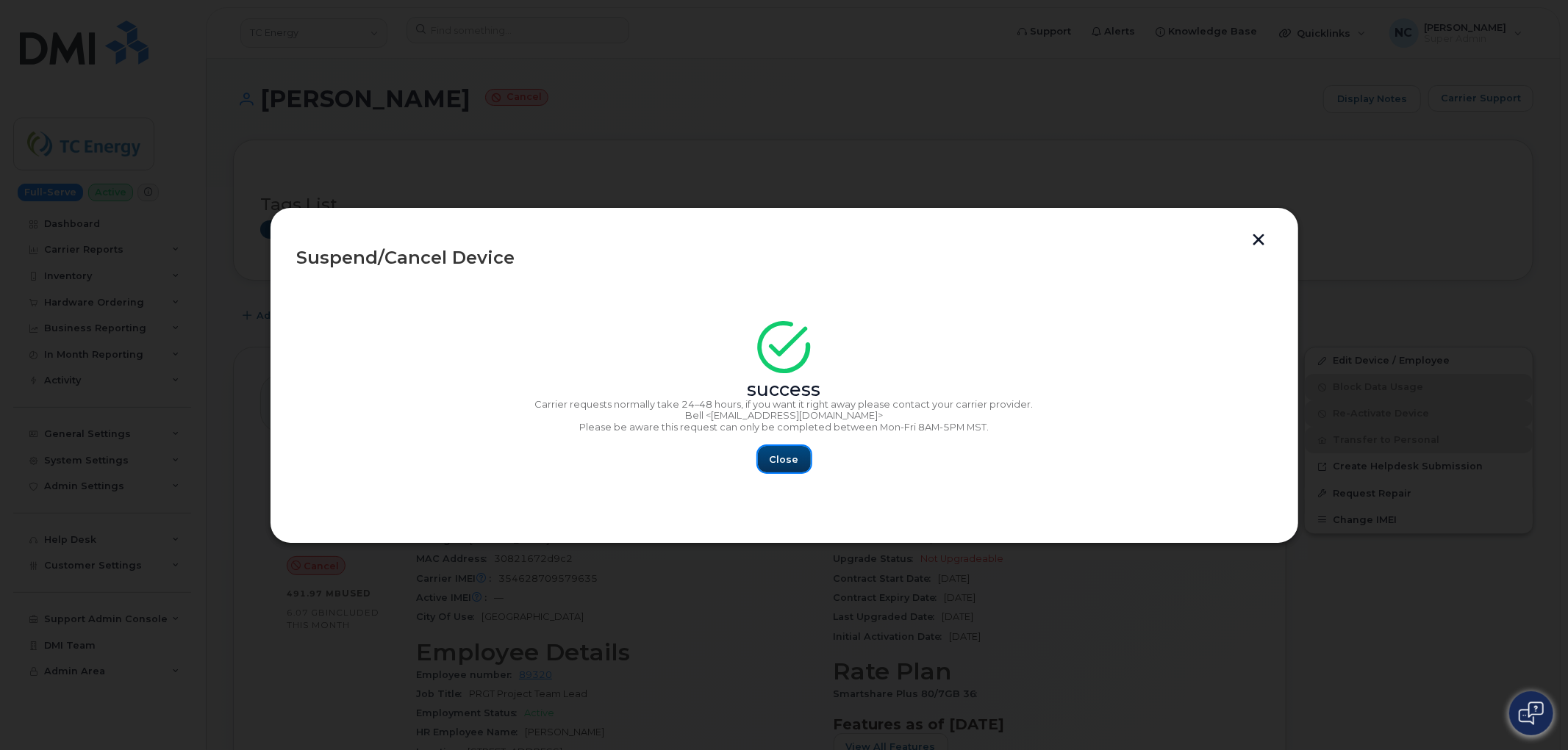
click at [765, 454] on button "Close" at bounding box center [784, 459] width 53 height 26
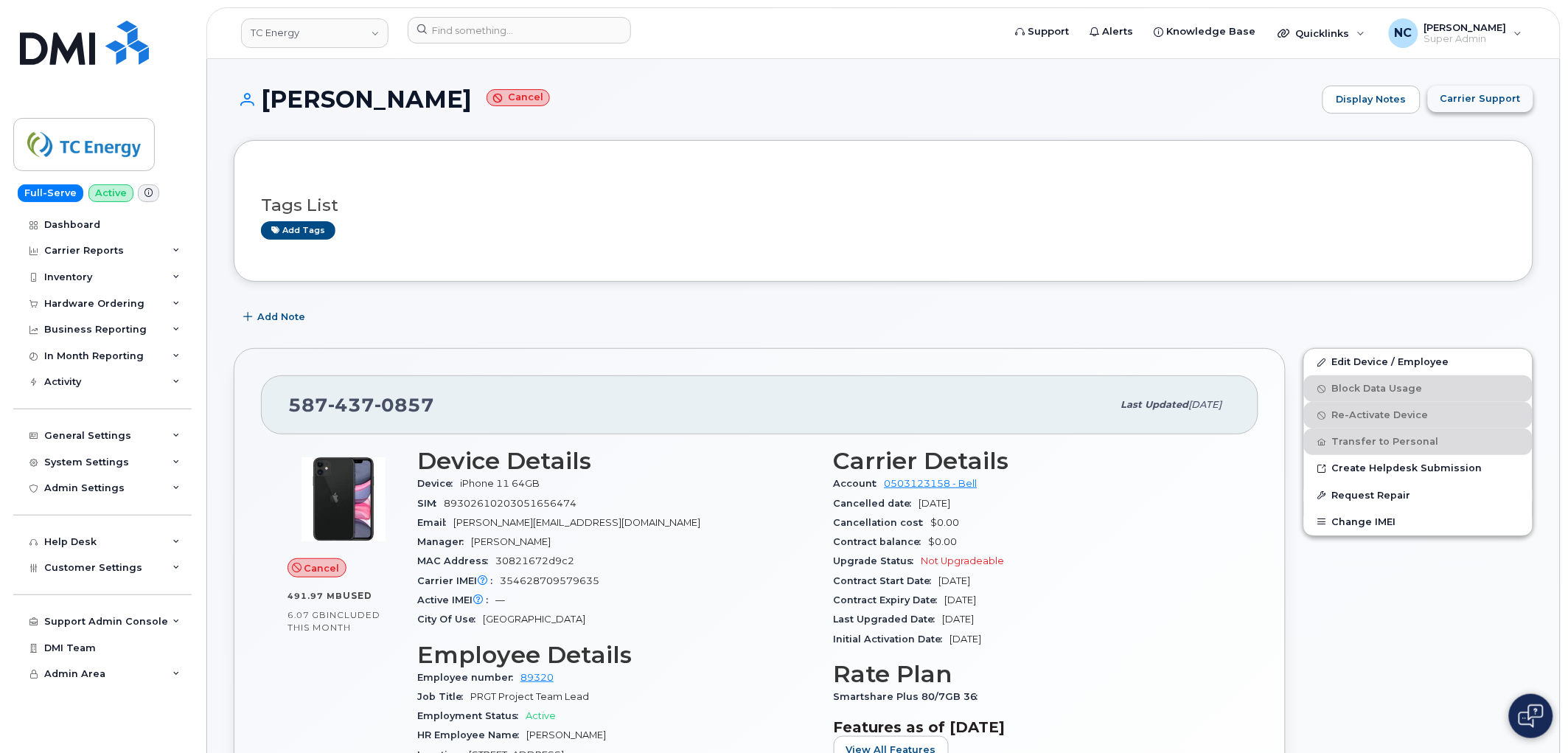
click at [1501, 93] on span "Carrier Support" at bounding box center [1481, 98] width 81 height 14
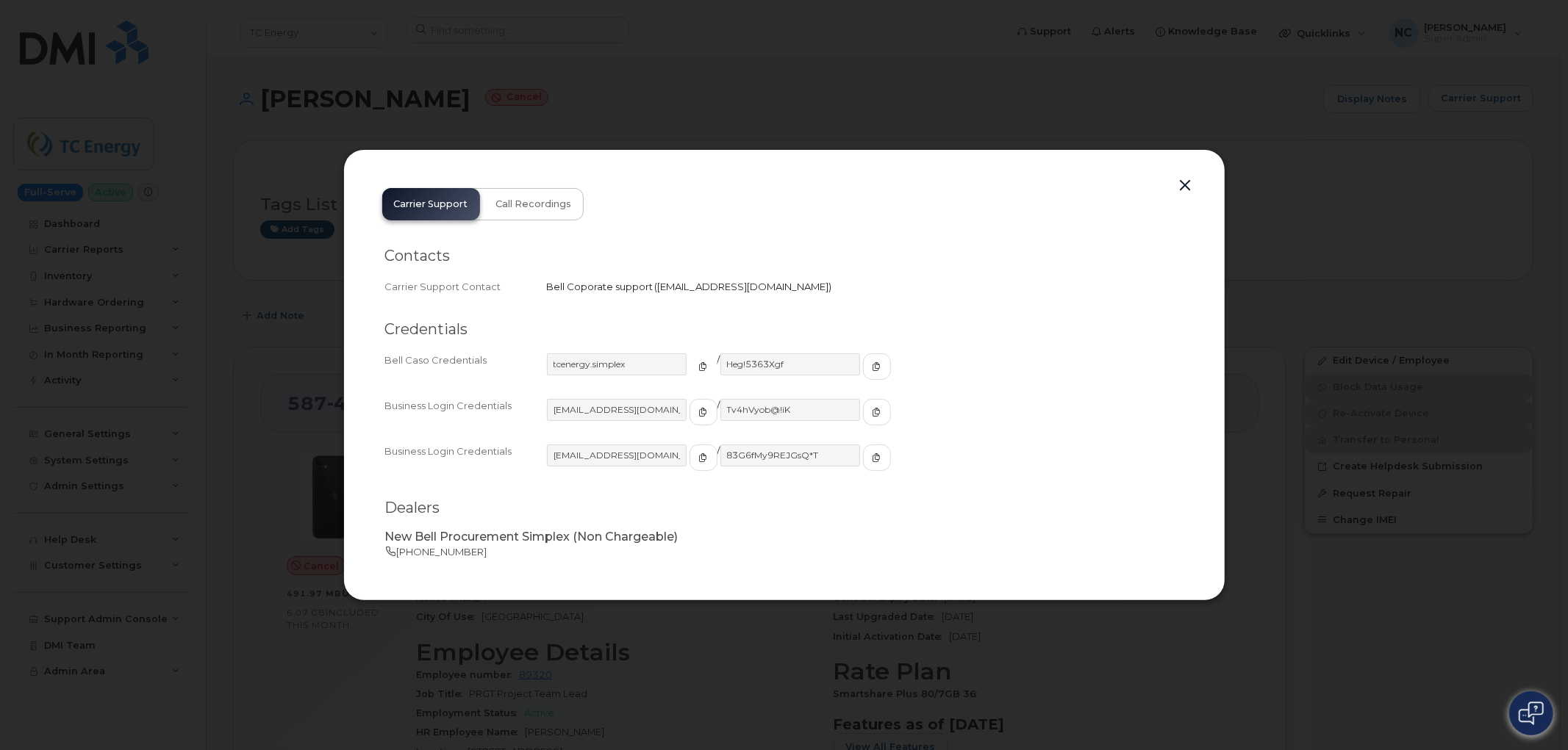
drag, startPoint x: 684, startPoint y: 363, endPoint x: 50, endPoint y: 389, distance: 634.5
click at [699, 363] on icon "button" at bounding box center [703, 366] width 8 height 8
drag, startPoint x: 864, startPoint y: 384, endPoint x: 860, endPoint y: 376, distance: 8.9
click at [864, 383] on div "tcenergy.simplex / Heg!5363Xgf" at bounding box center [864, 373] width 636 height 39
click at [862, 374] on button "button" at bounding box center [877, 366] width 28 height 26
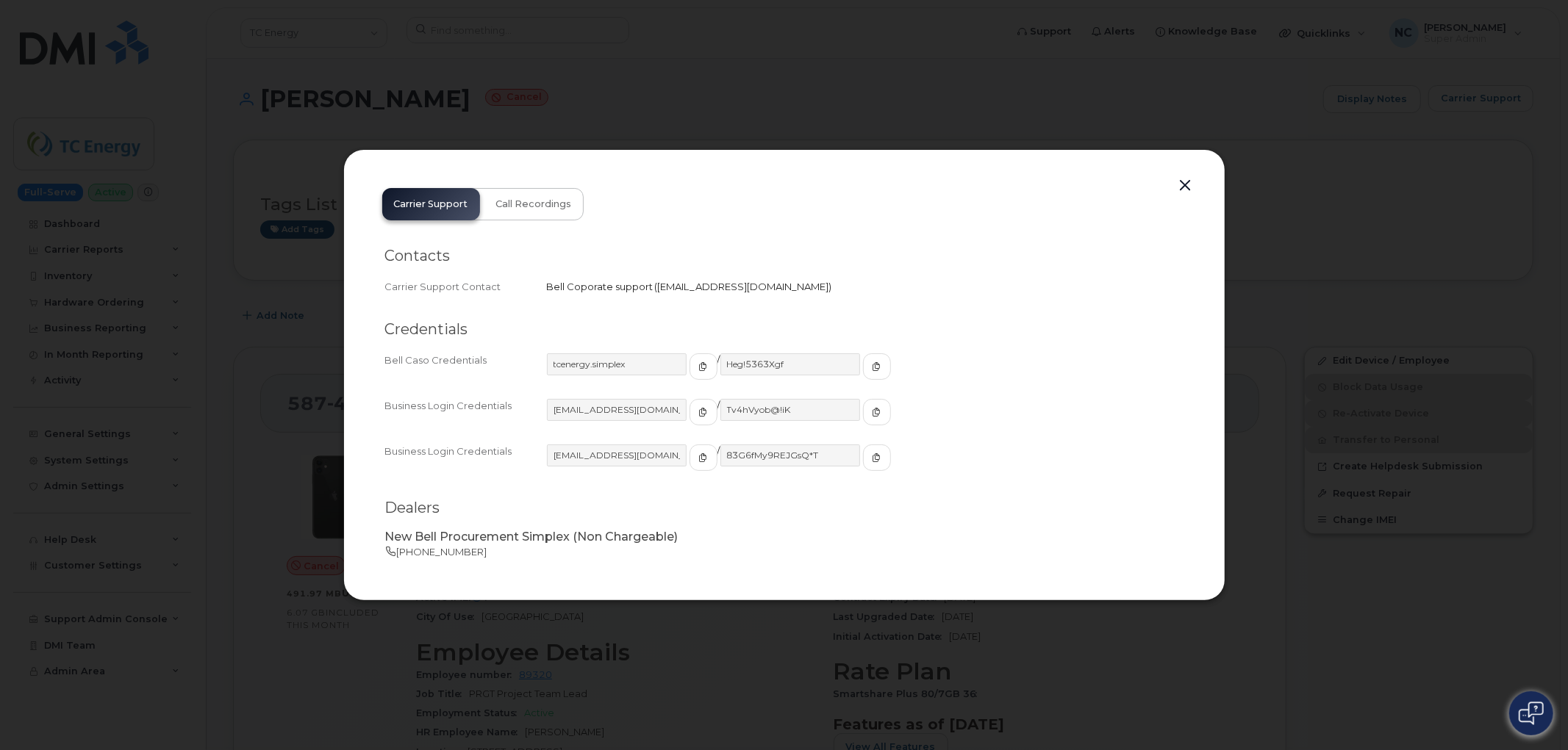
click at [1437, 264] on div at bounding box center [784, 375] width 1568 height 750
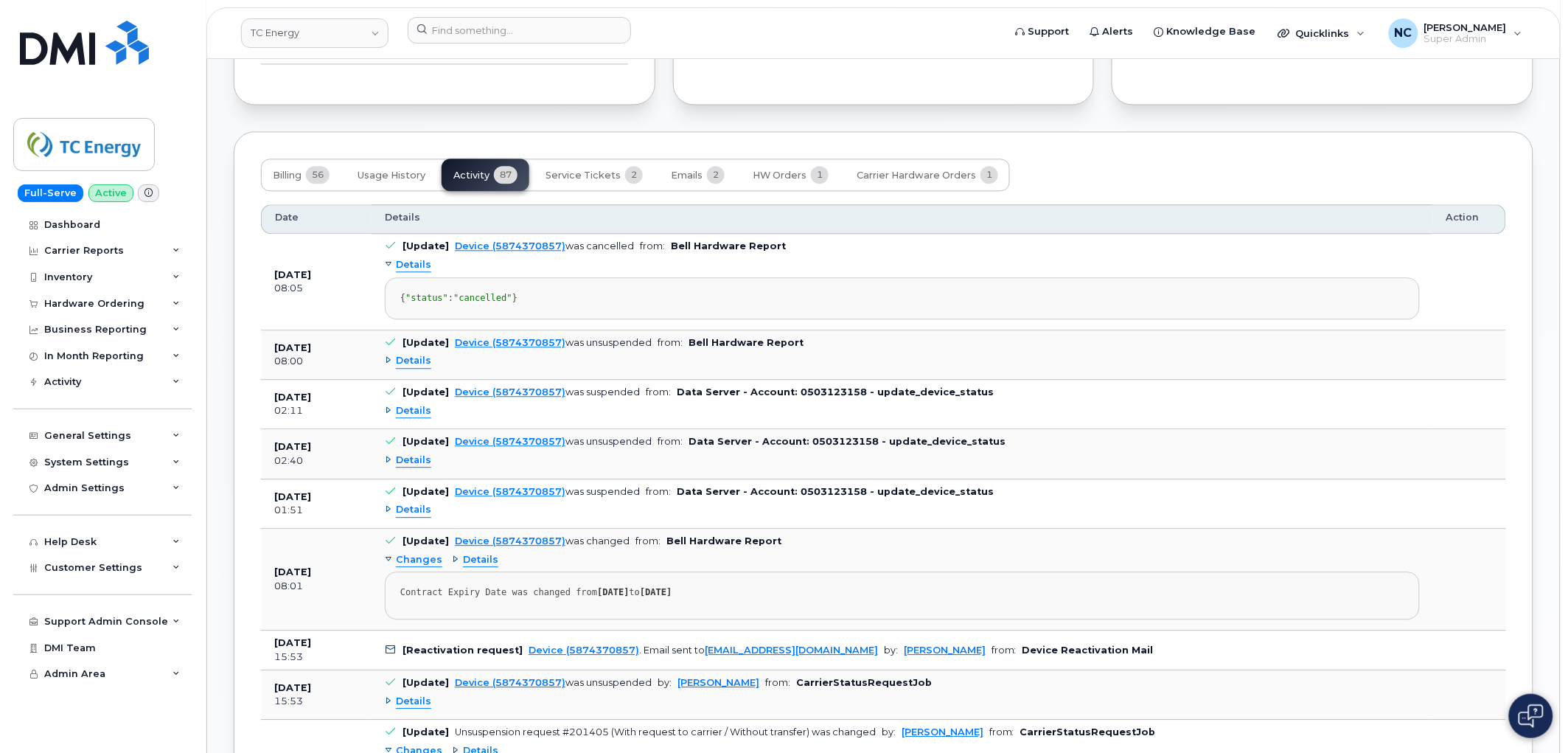
scroll to position [1147, 0]
drag, startPoint x: 771, startPoint y: 570, endPoint x: 642, endPoint y: 553, distance: 130.1
click at [642, 553] on td "[Update] Device (5874370857) was changed from: Bell Hardware Report Changes Det…" at bounding box center [902, 581] width 1062 height 102
click at [929, 565] on td "[Update] Device (5874370857) was changed from: Bell Hardware Report Changes Det…" at bounding box center [902, 581] width 1062 height 102
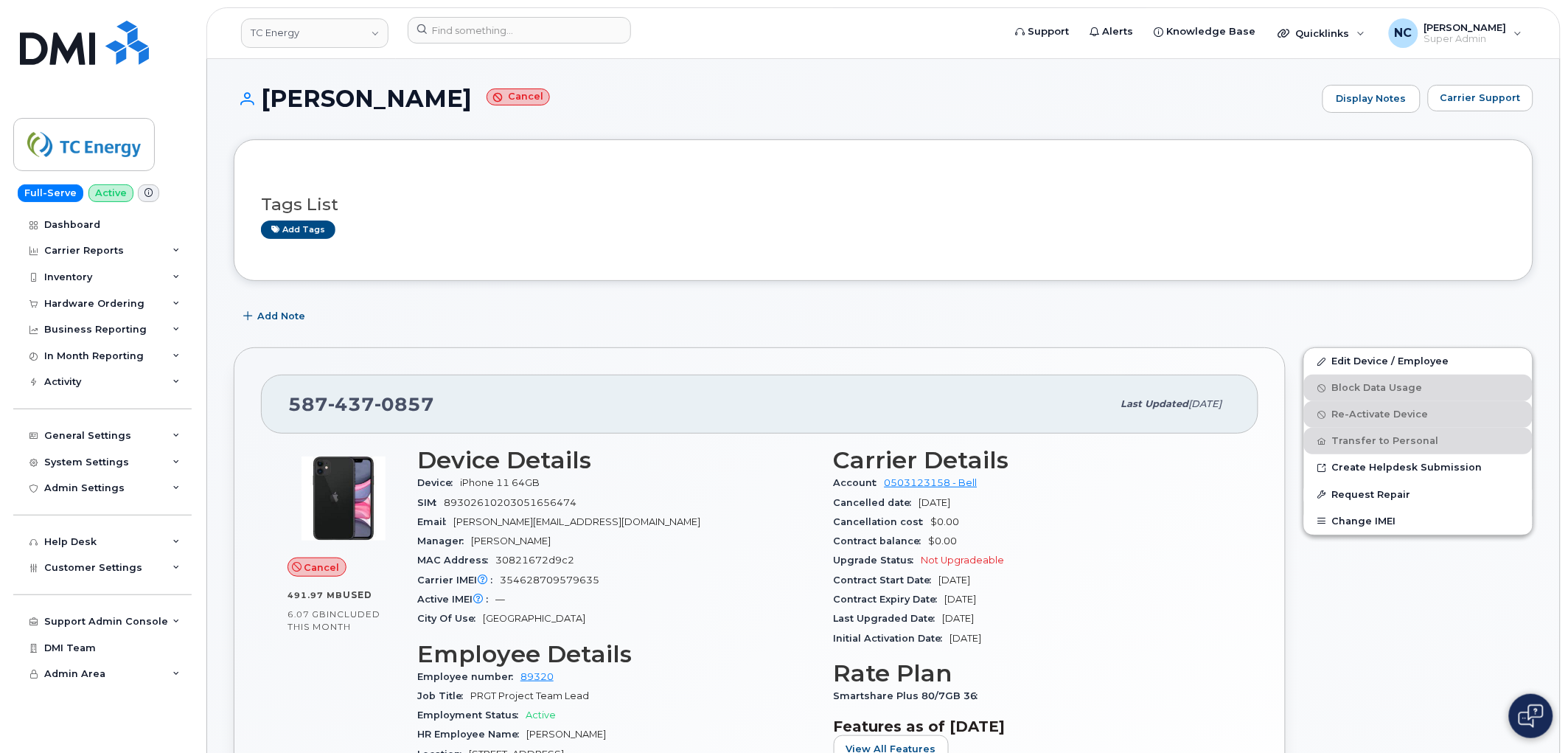
scroll to position [0, 0]
